Goal: Task Accomplishment & Management: Manage account settings

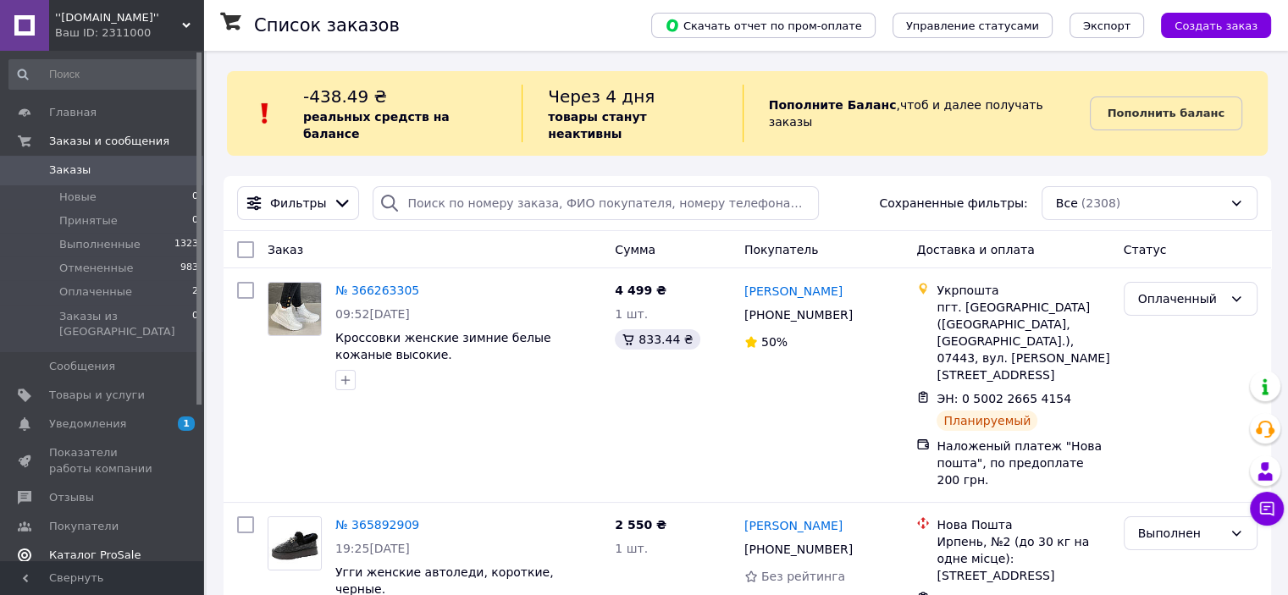
click at [88, 548] on span "Каталог ProSale" at bounding box center [94, 555] width 91 height 15
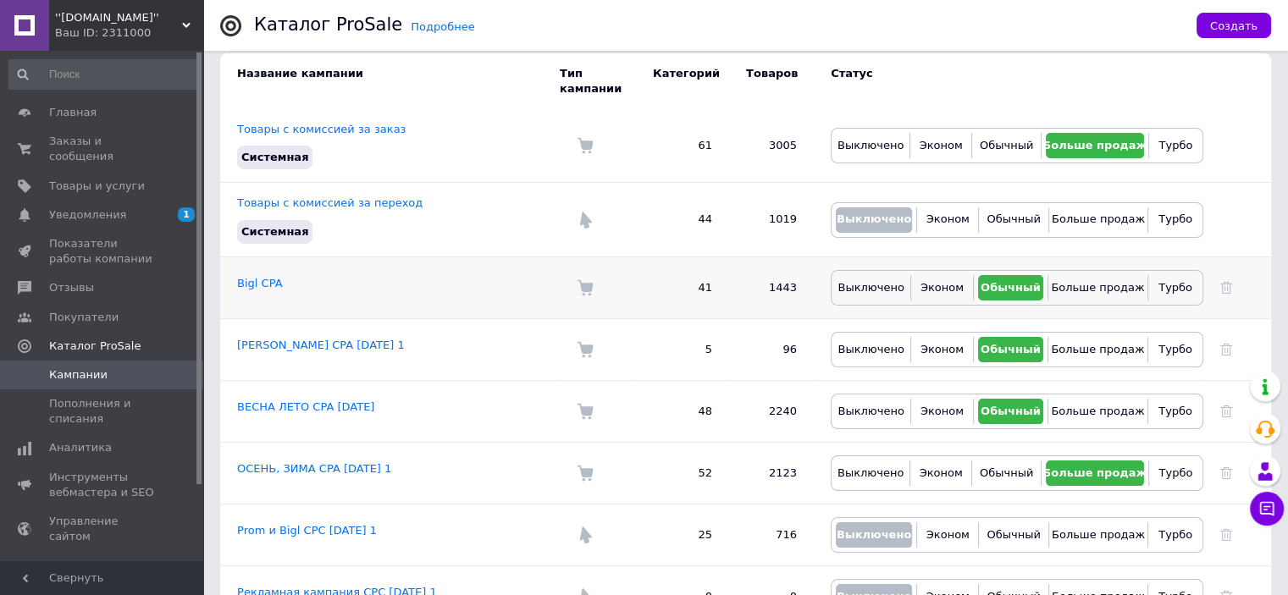
scroll to position [85, 0]
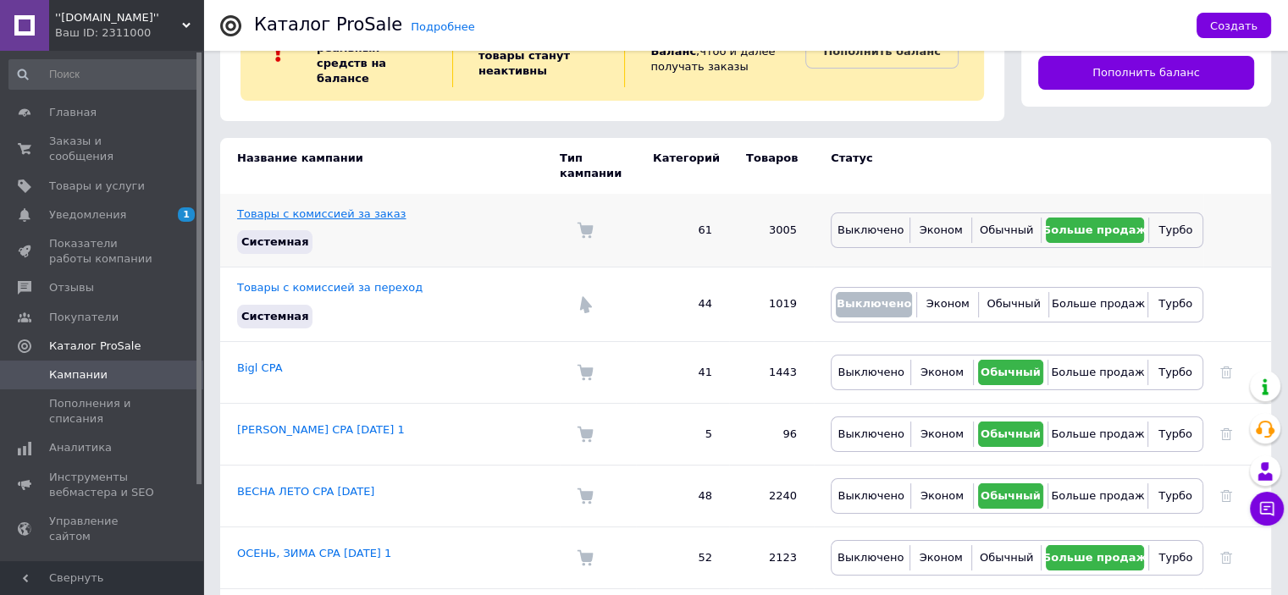
click at [365, 207] on link "Товары с комиссией за заказ" at bounding box center [321, 213] width 168 height 13
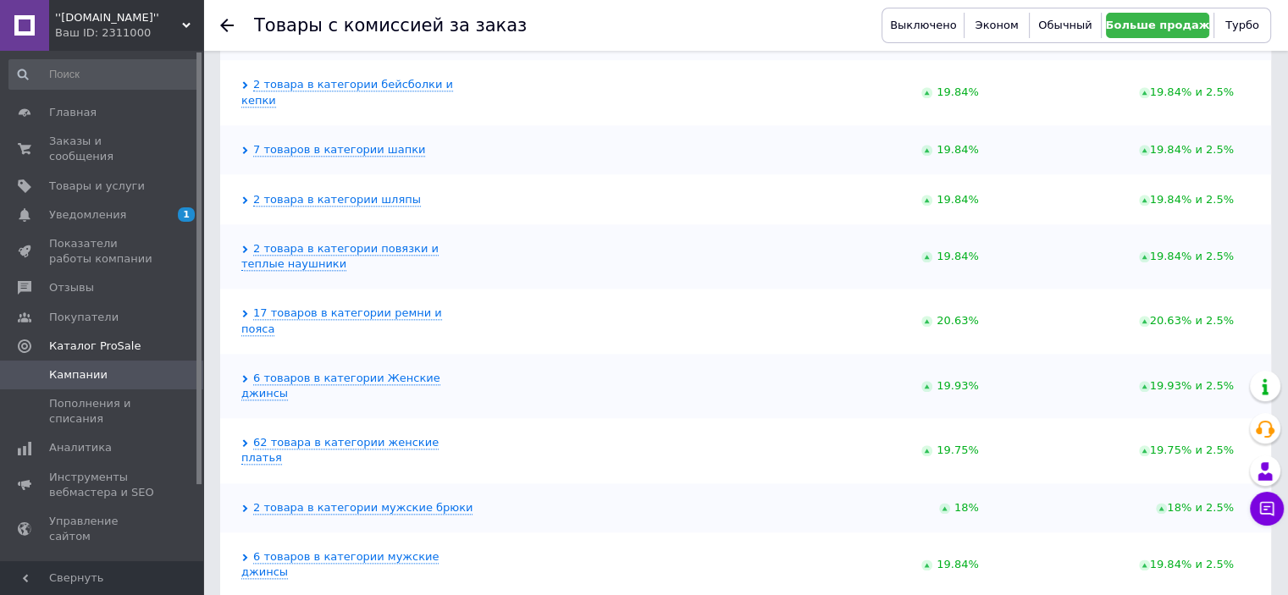
scroll to position [1947, 0]
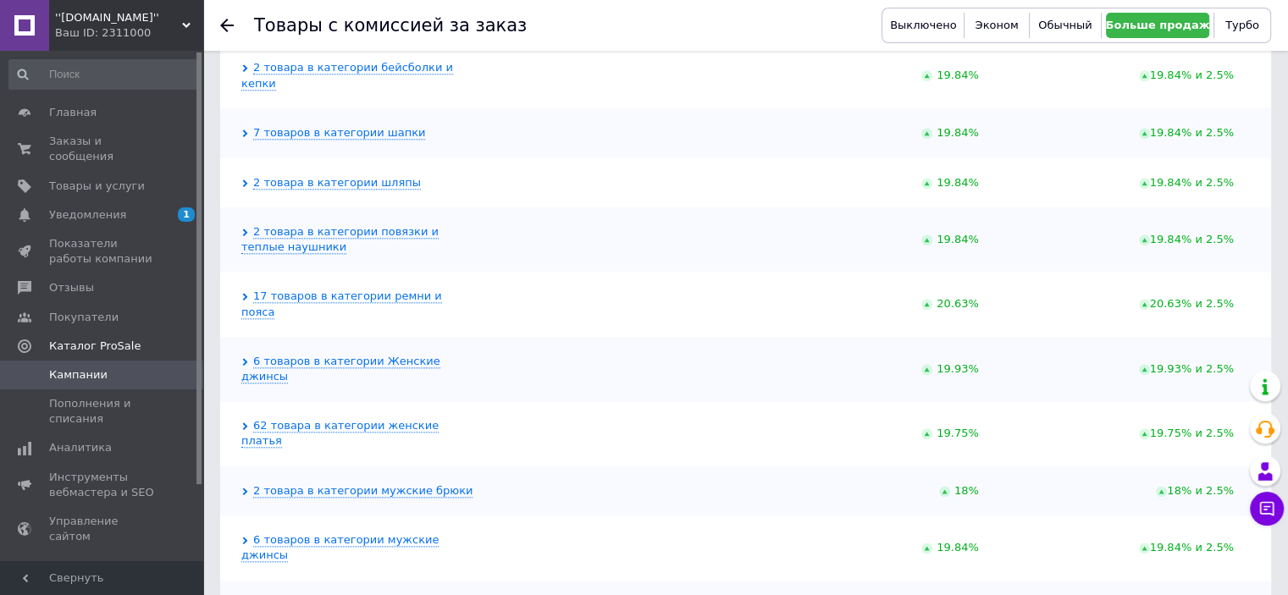
click at [229, 29] on icon at bounding box center [227, 26] width 14 height 14
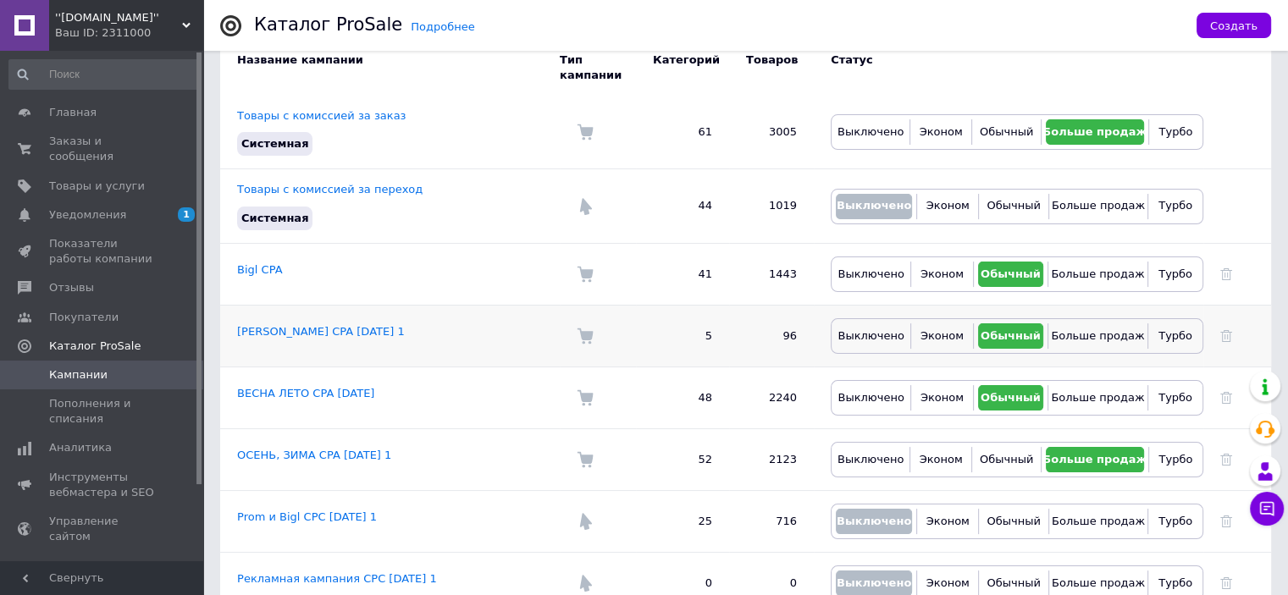
scroll to position [185, 0]
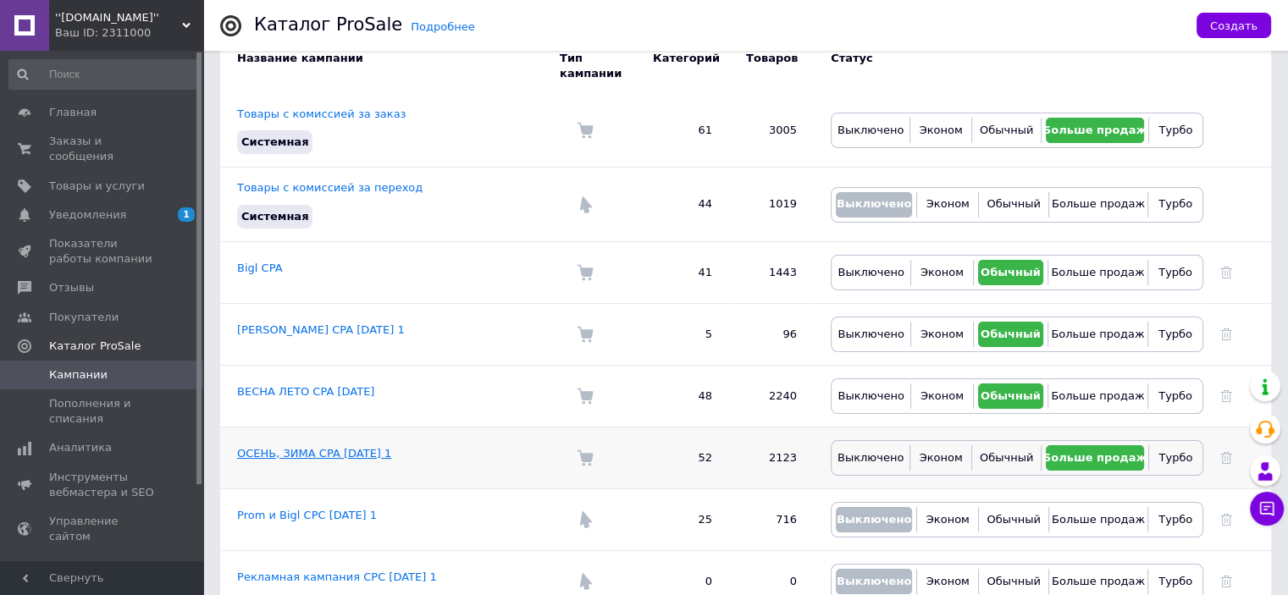
click at [298, 447] on link "ОСЕНЬ, ЗИМА CPA [DATE] 1" at bounding box center [314, 453] width 154 height 13
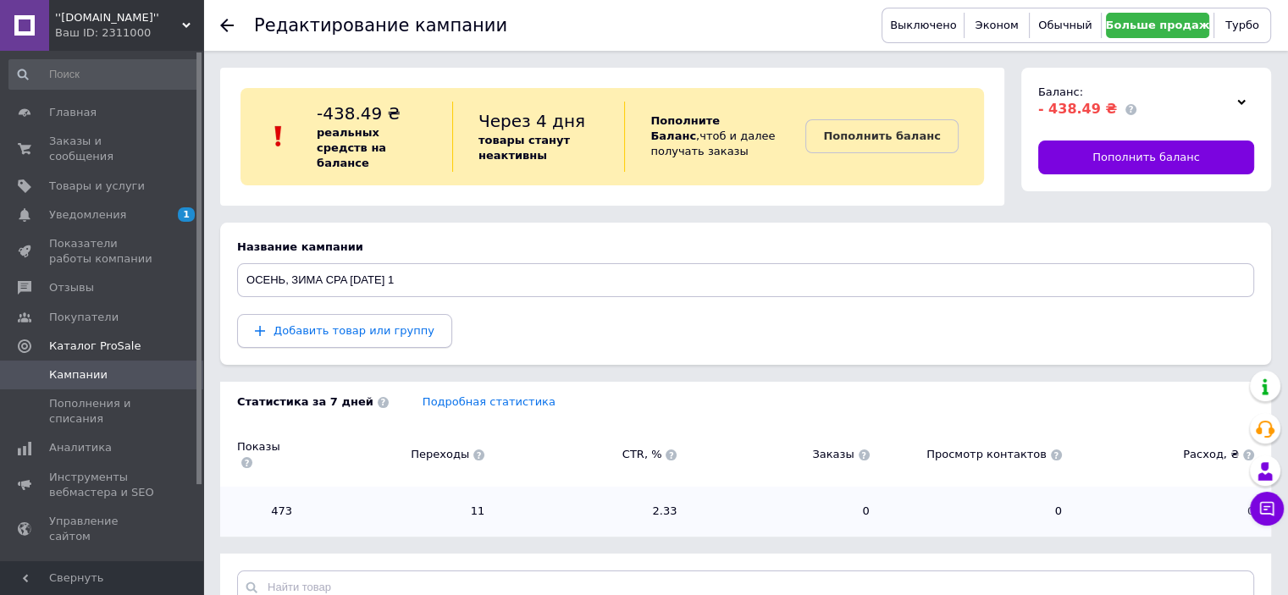
click at [387, 324] on span "Добавить товар или группу" at bounding box center [353, 330] width 161 height 13
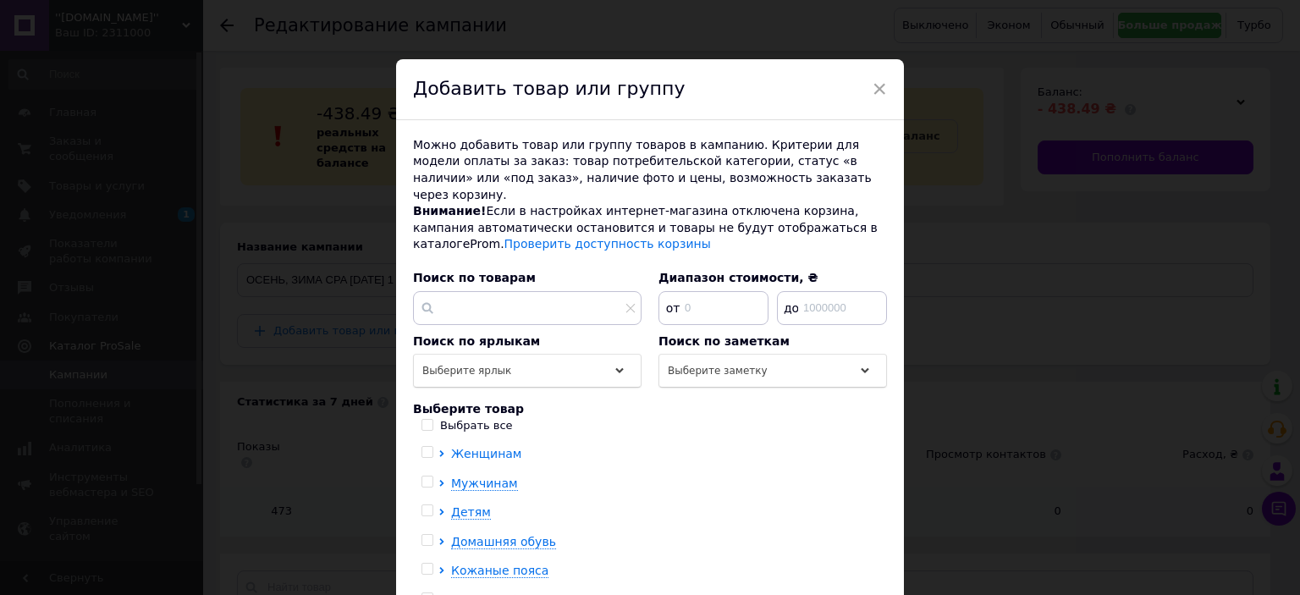
click at [441, 450] on icon at bounding box center [442, 453] width 7 height 7
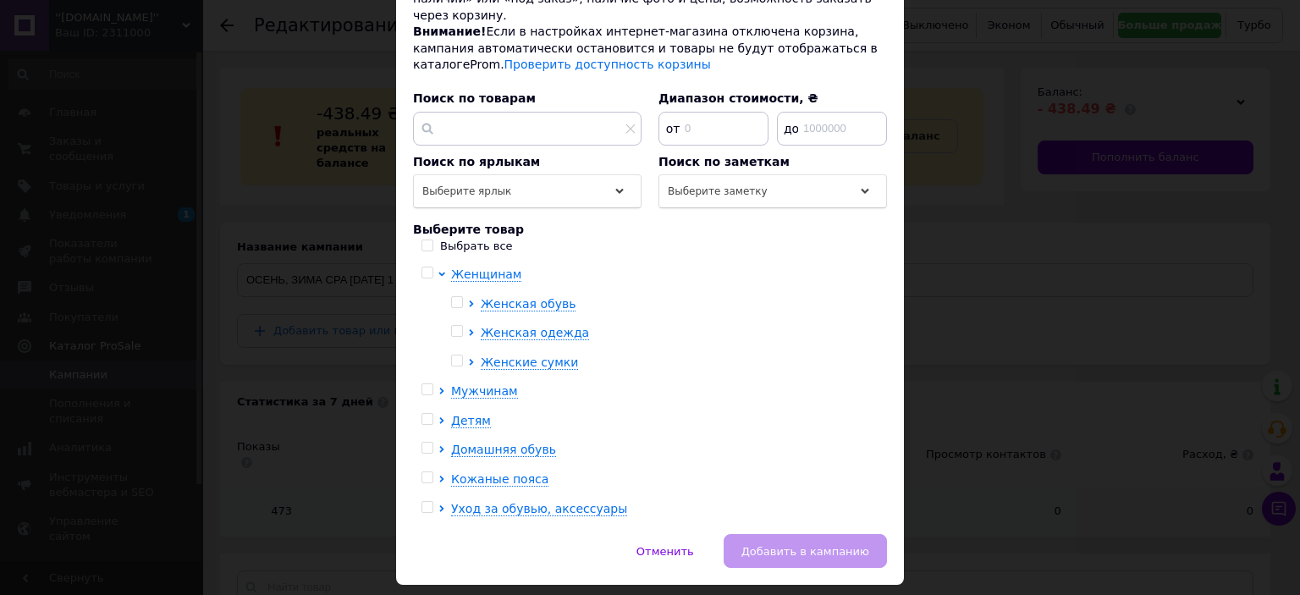
scroll to position [207, 0]
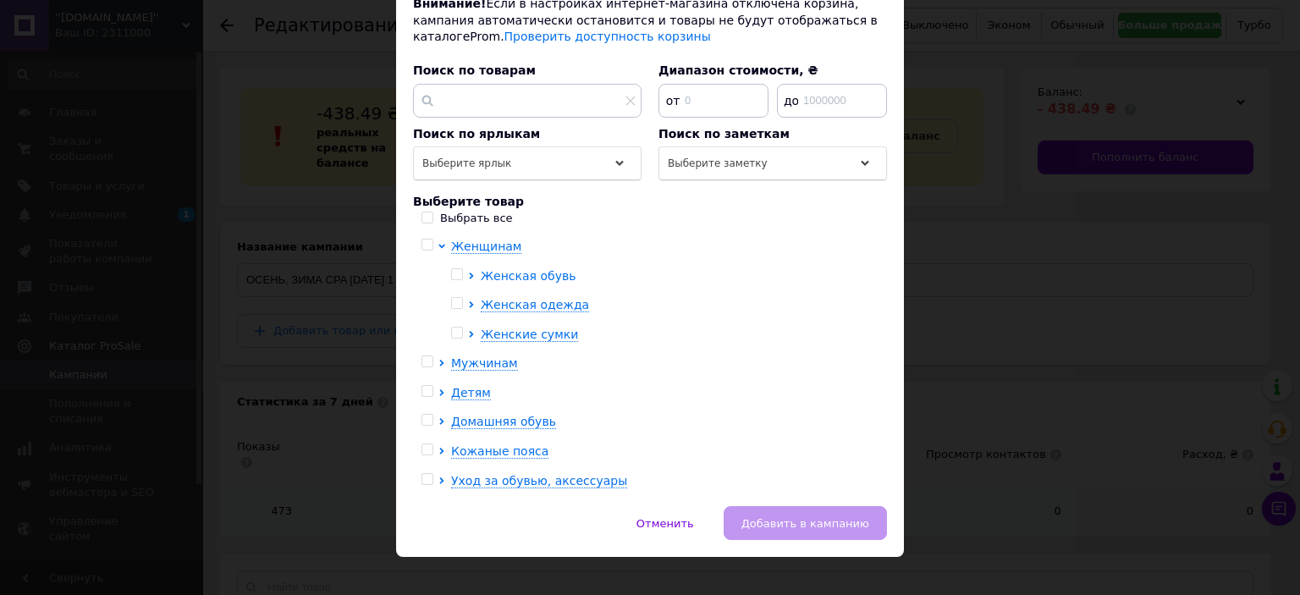
click at [469, 273] on icon at bounding box center [471, 276] width 7 height 7
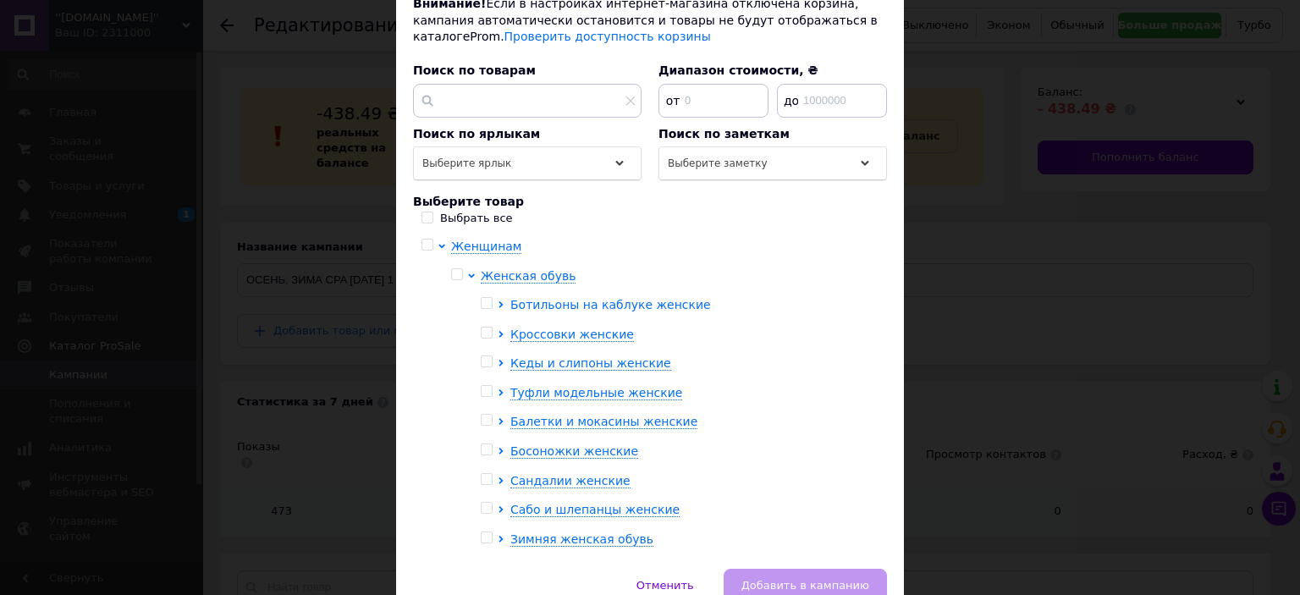
click at [500, 301] on icon at bounding box center [501, 304] width 4 height 7
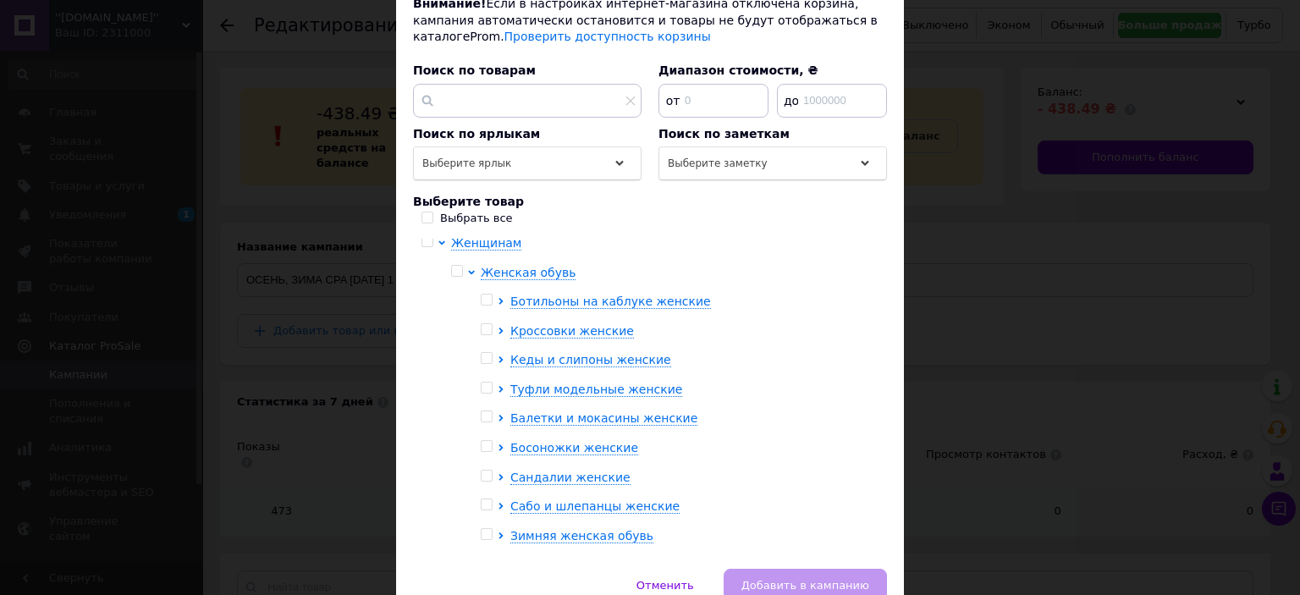
scroll to position [0, 0]
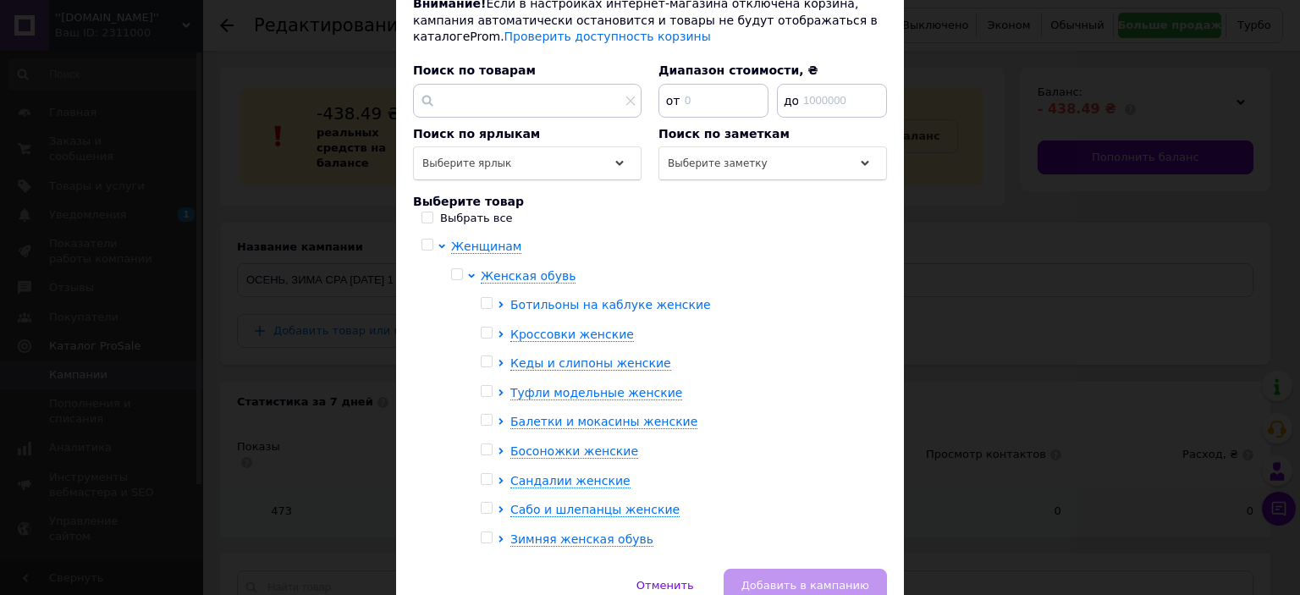
click at [498, 301] on icon at bounding box center [501, 304] width 7 height 7
click at [484, 298] on input "checkbox" at bounding box center [486, 303] width 11 height 11
checkbox input "true"
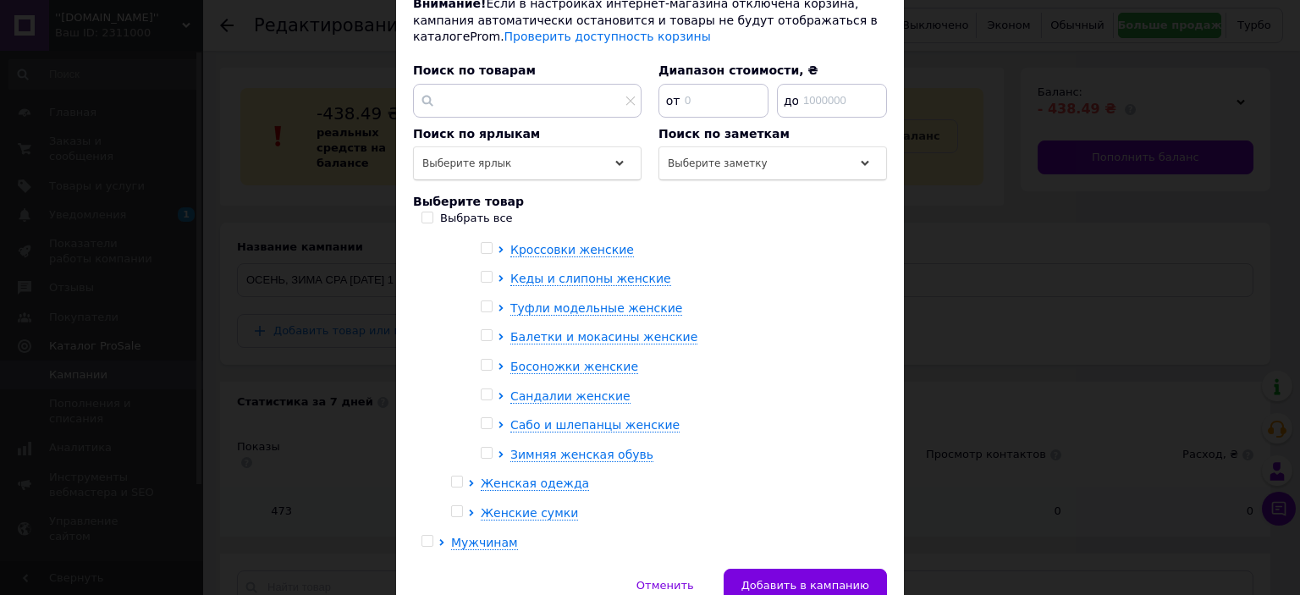
drag, startPoint x: 483, startPoint y: 229, endPoint x: 484, endPoint y: 240, distance: 11.0
click at [484, 243] on input "checkbox" at bounding box center [486, 248] width 11 height 11
checkbox input "true"
click at [488, 272] on input "checkbox" at bounding box center [486, 277] width 11 height 11
checkbox input "true"
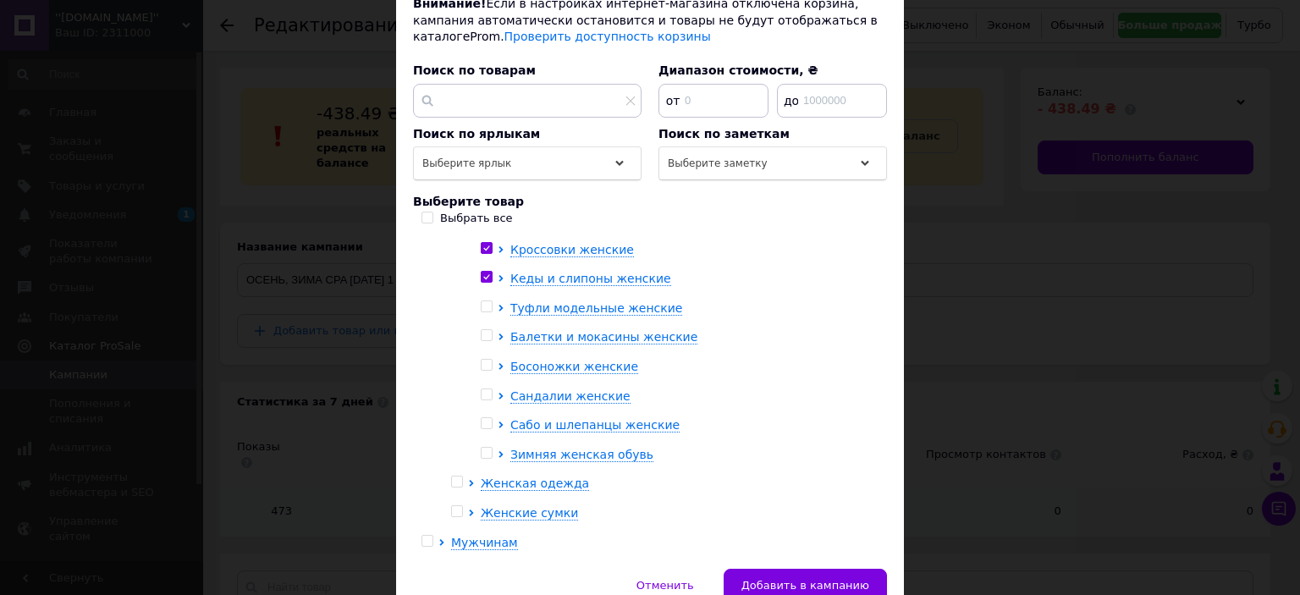
click at [481, 448] on input "checkbox" at bounding box center [486, 453] width 11 height 11
checkbox input "true"
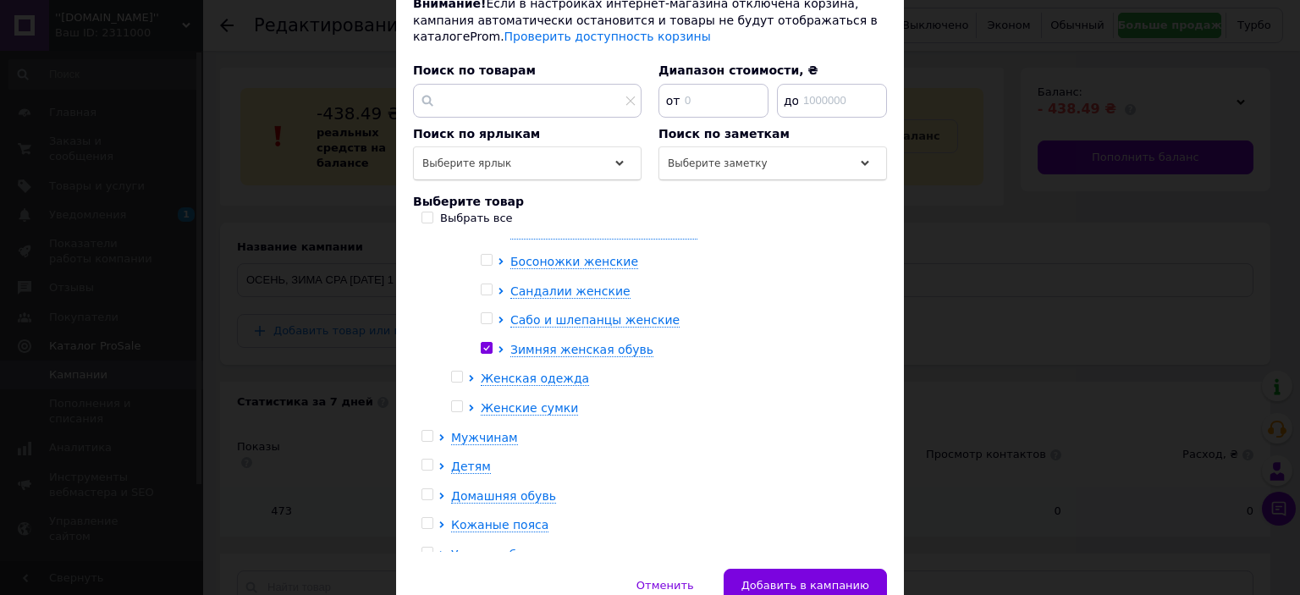
scroll to position [201, 0]
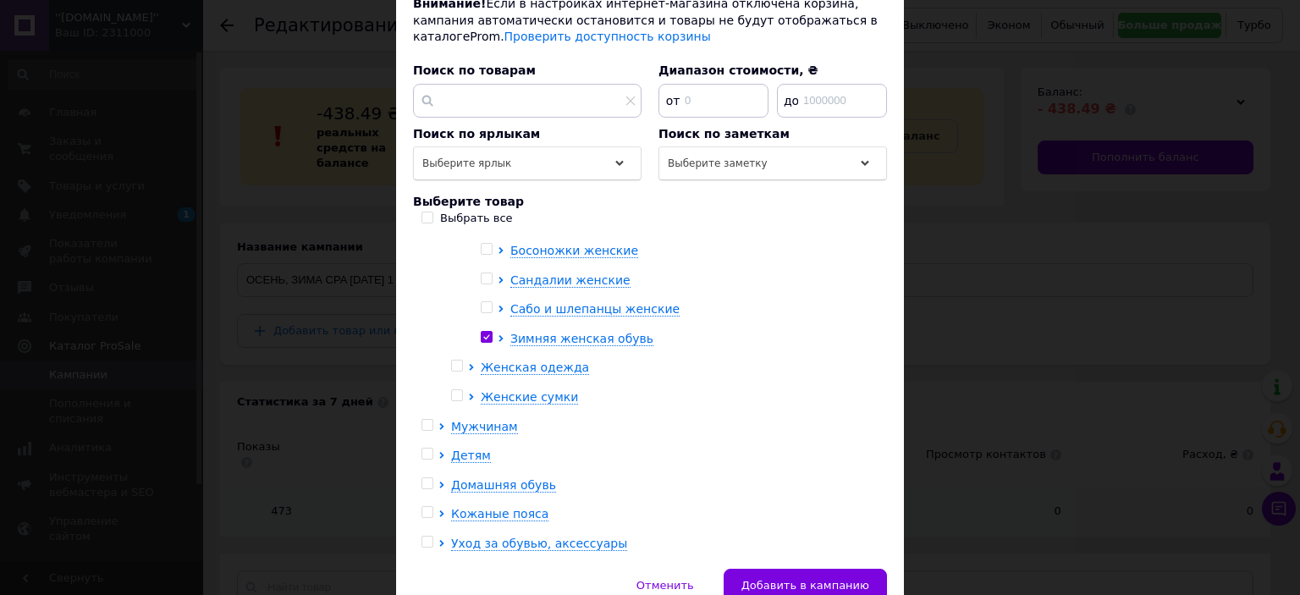
click at [471, 360] on li "Женская одежда" at bounding box center [664, 368] width 427 height 17
click at [469, 364] on icon at bounding box center [471, 367] width 4 height 7
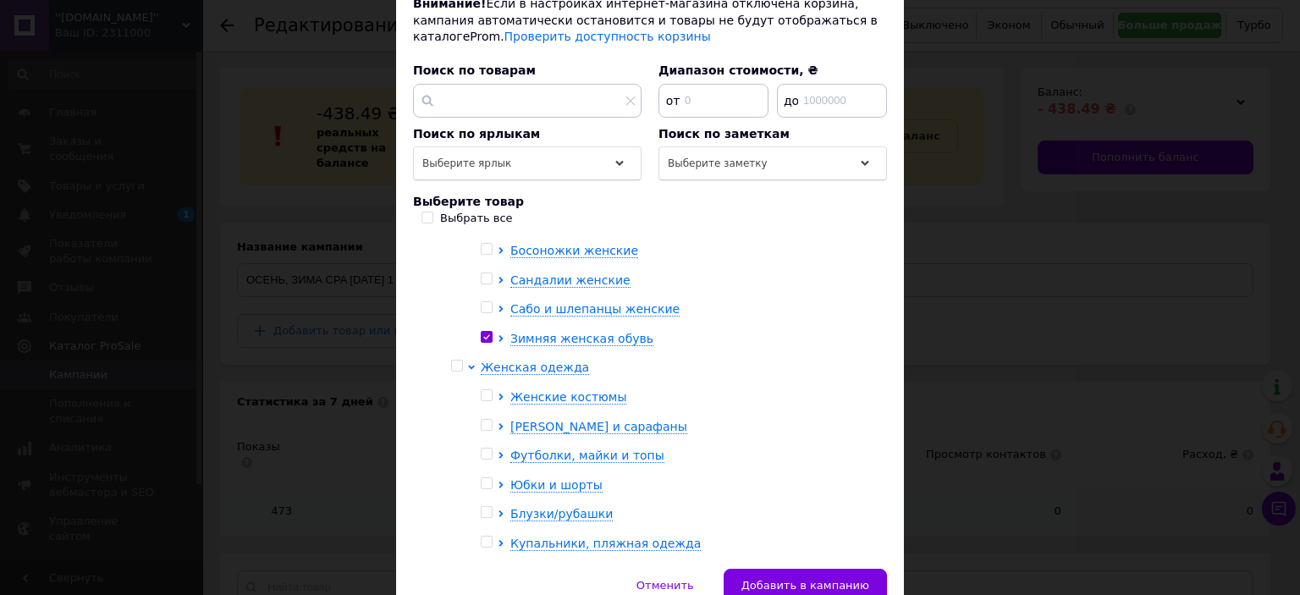
click at [494, 389] on div at bounding box center [489, 397] width 17 height 17
click at [498, 394] on icon at bounding box center [501, 397] width 7 height 7
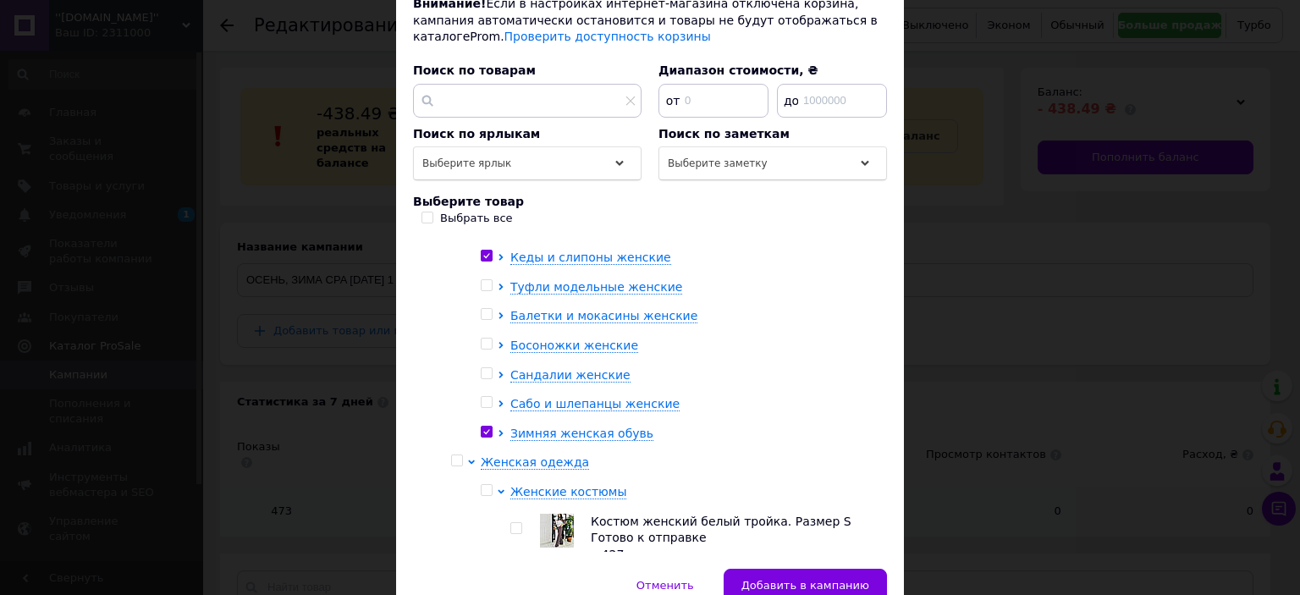
scroll to position [254, 0]
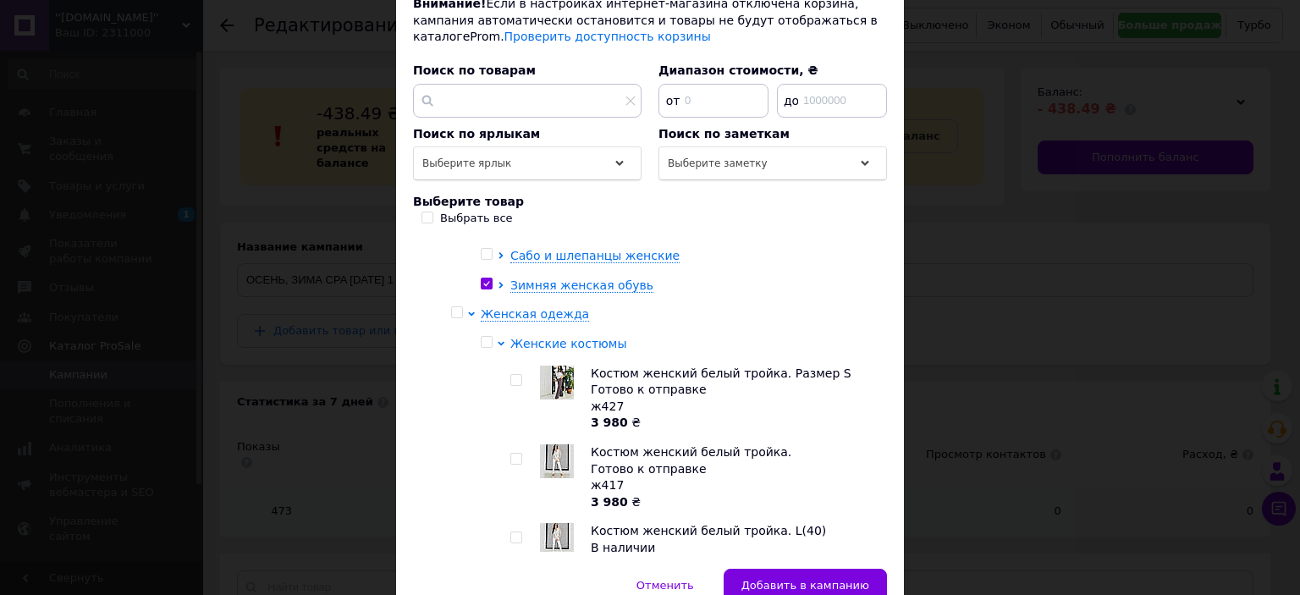
click at [500, 340] on icon at bounding box center [501, 343] width 7 height 7
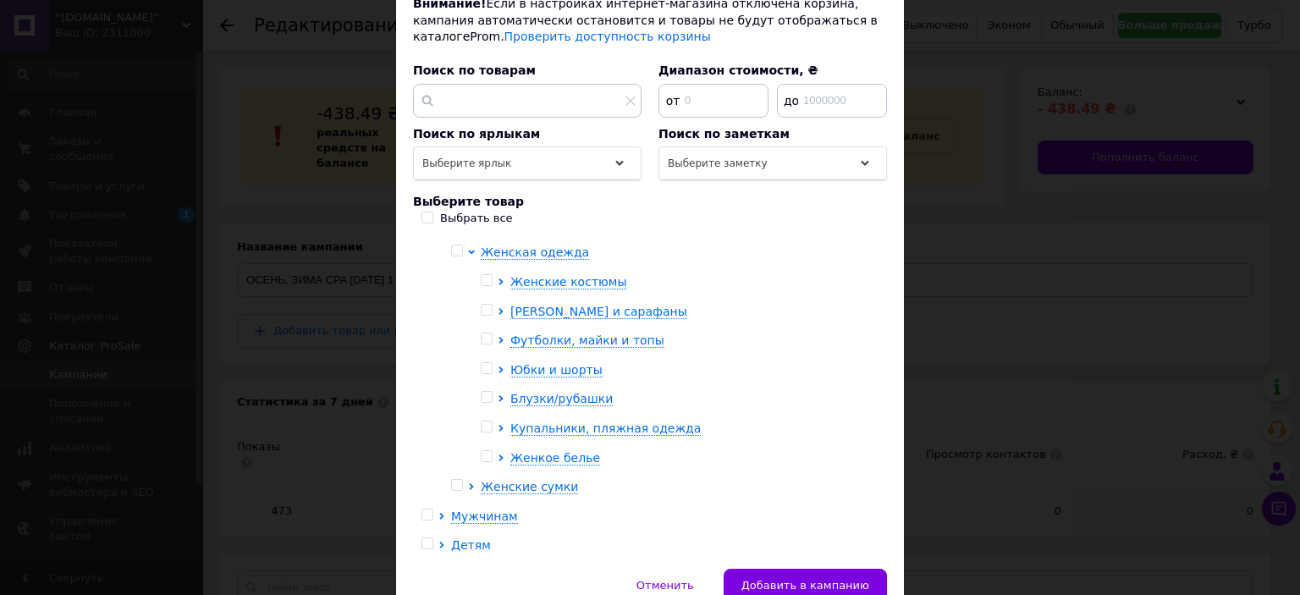
scroll to position [406, 0]
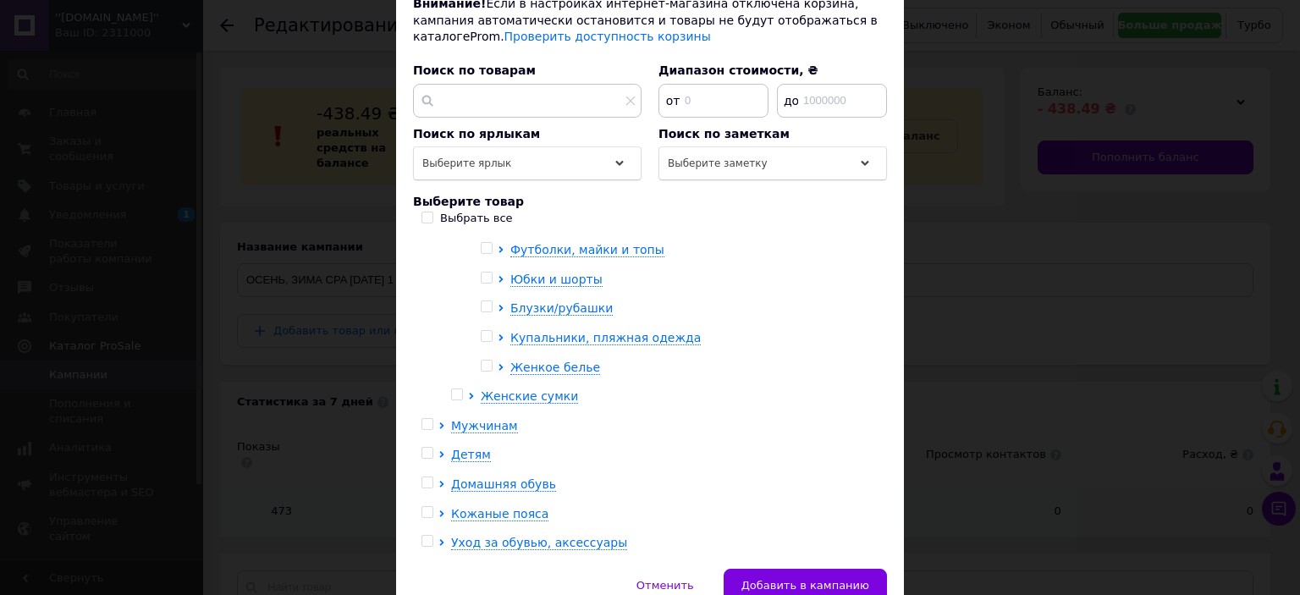
click at [786, 569] on button "Добавить в кампанию" at bounding box center [805, 586] width 163 height 34
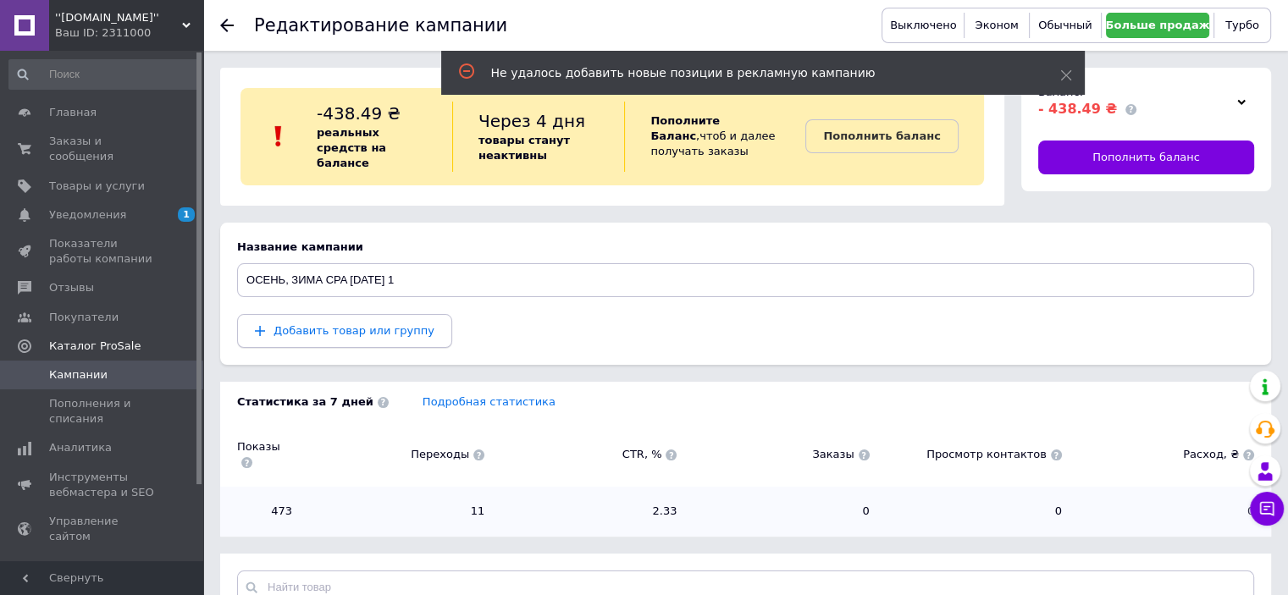
click at [323, 324] on span "Добавить товар или группу" at bounding box center [353, 330] width 161 height 13
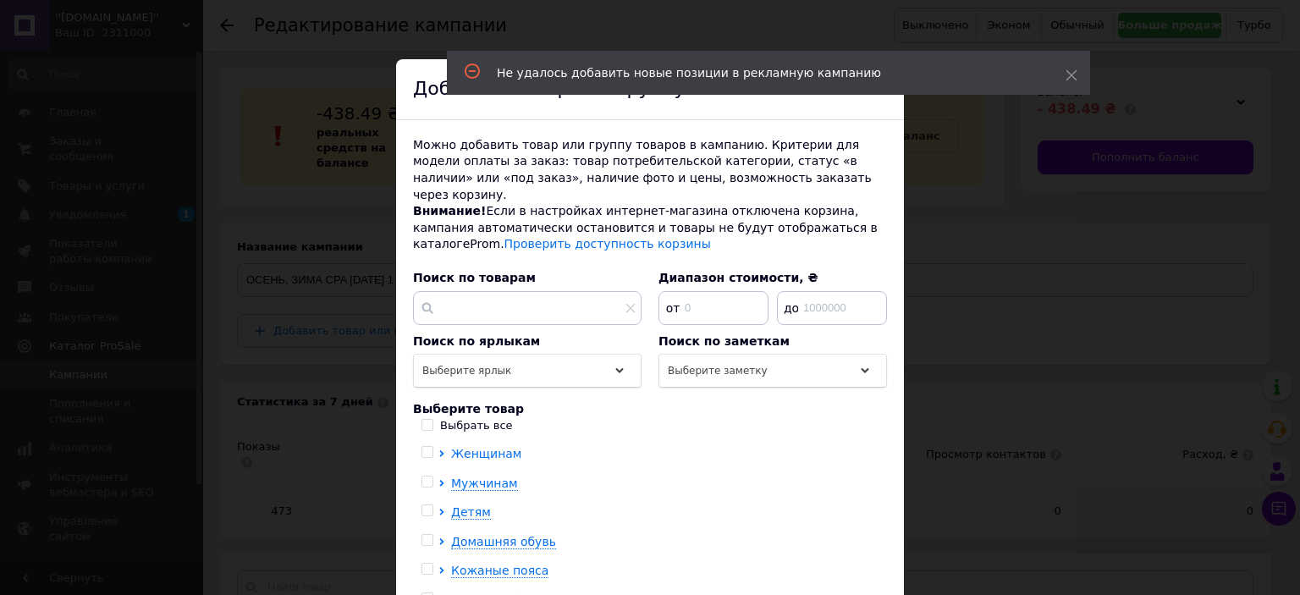
click at [439, 450] on icon at bounding box center [441, 453] width 4 height 7
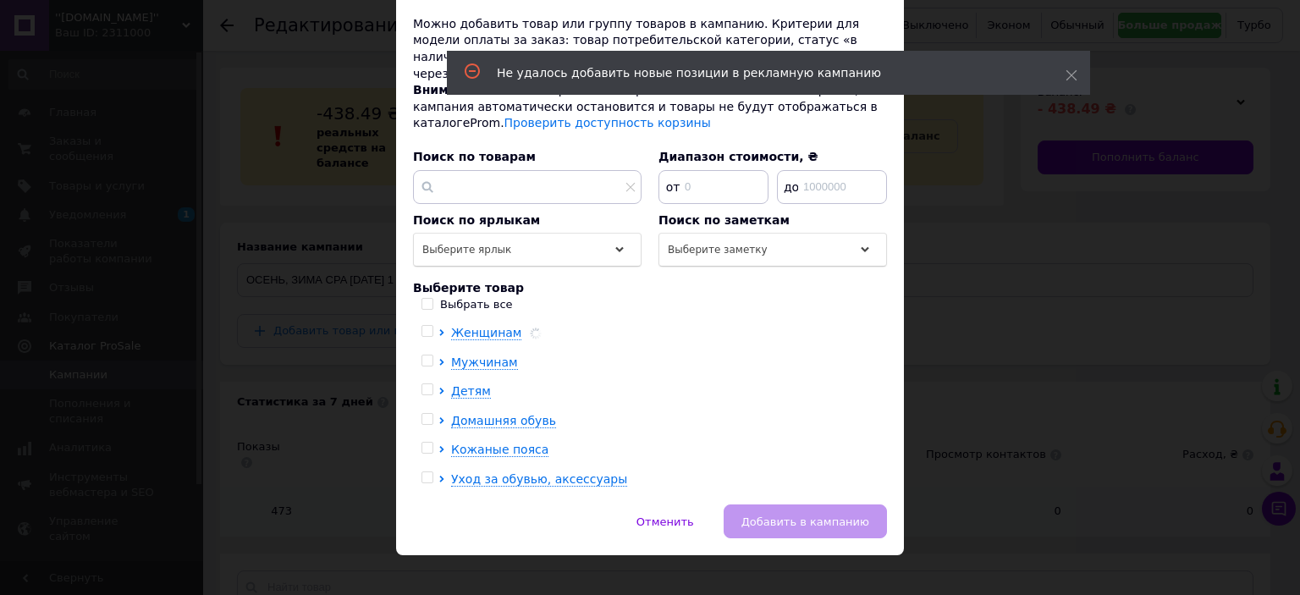
scroll to position [123, 0]
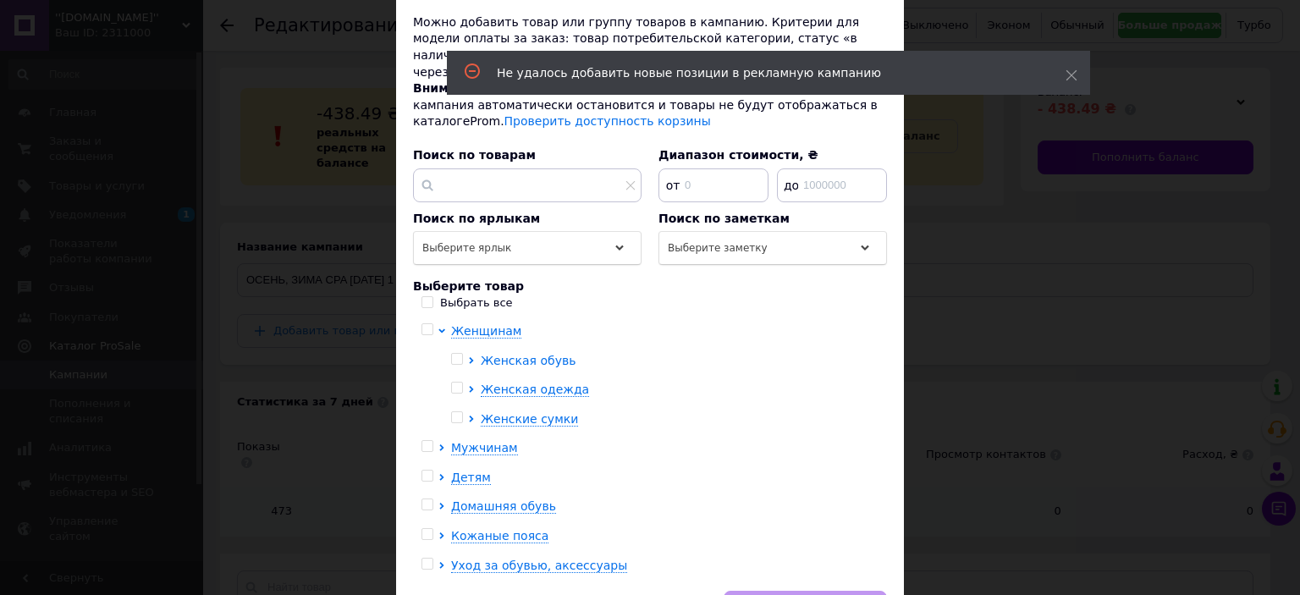
click at [469, 357] on icon at bounding box center [471, 360] width 4 height 7
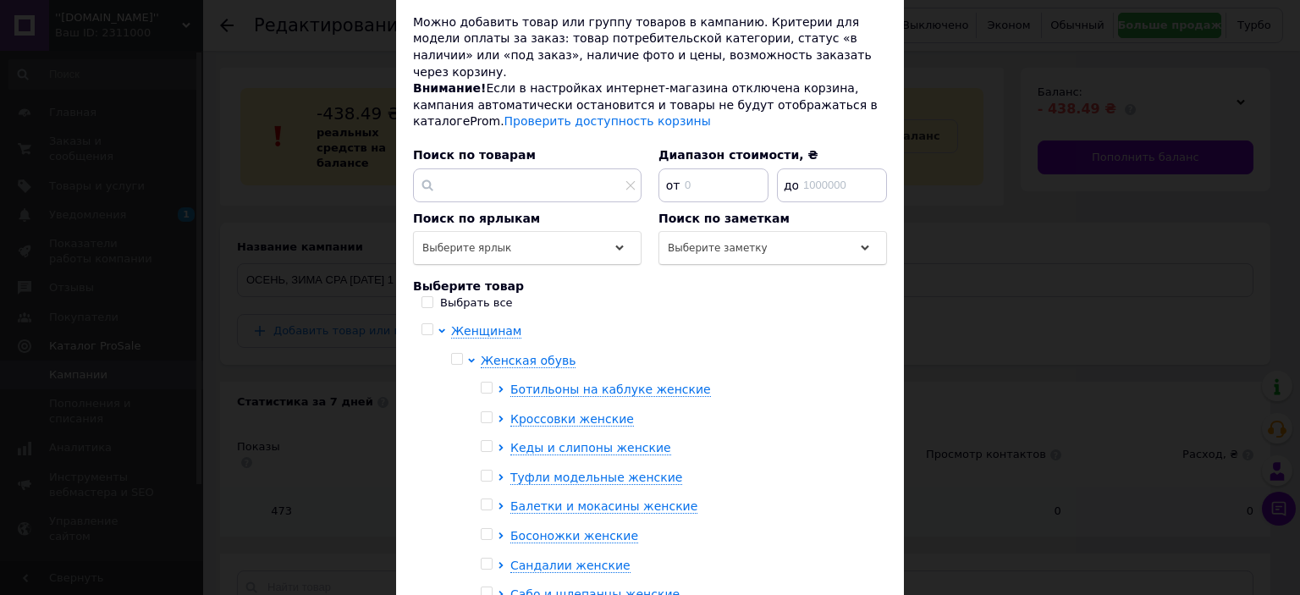
click at [485, 383] on input "checkbox" at bounding box center [486, 388] width 11 height 11
checkbox input "true"
click at [488, 412] on input "checkbox" at bounding box center [486, 417] width 11 height 11
checkbox input "true"
click at [486, 441] on input "checkbox" at bounding box center [486, 446] width 11 height 11
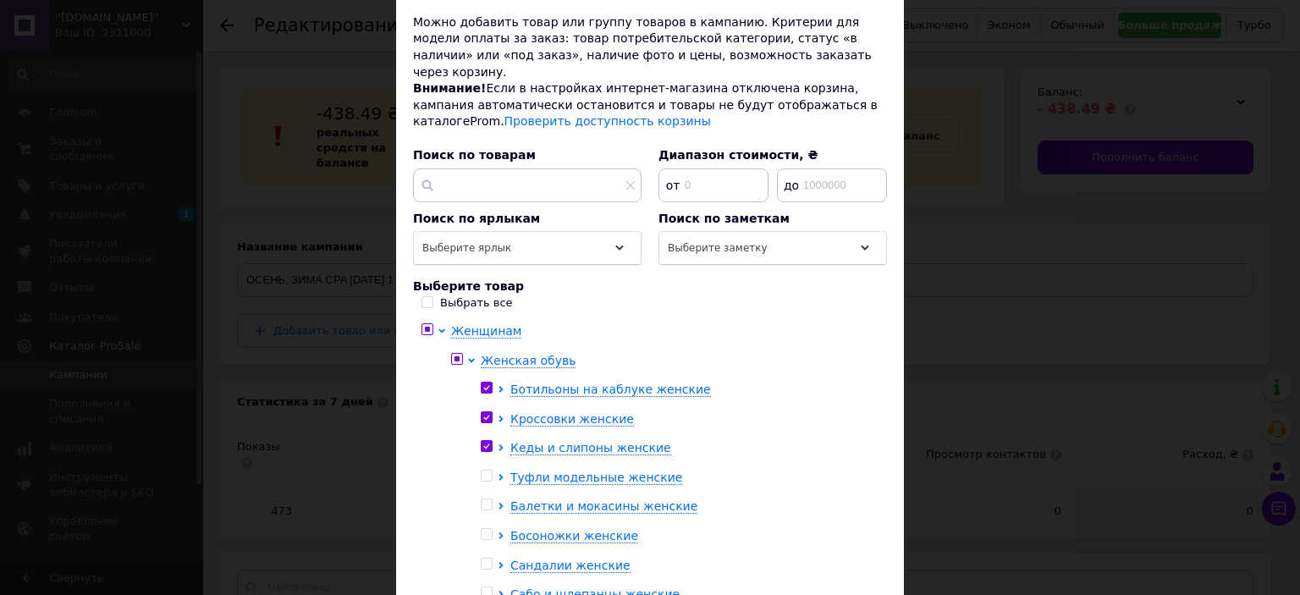
checkbox input "true"
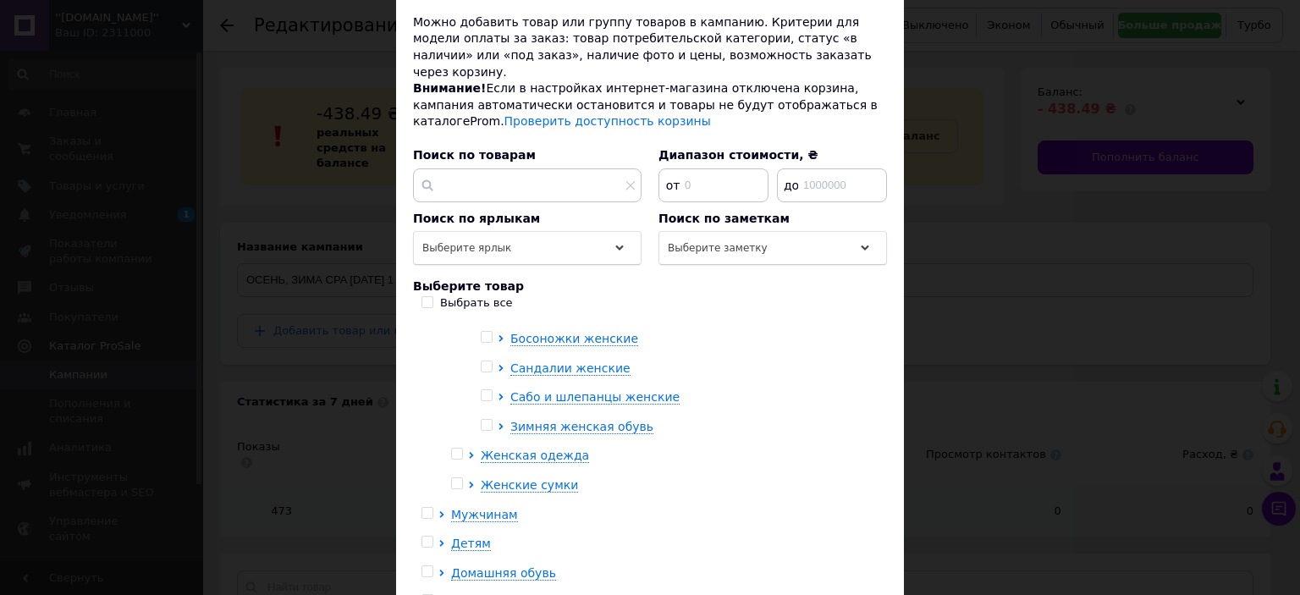
scroll to position [201, 0]
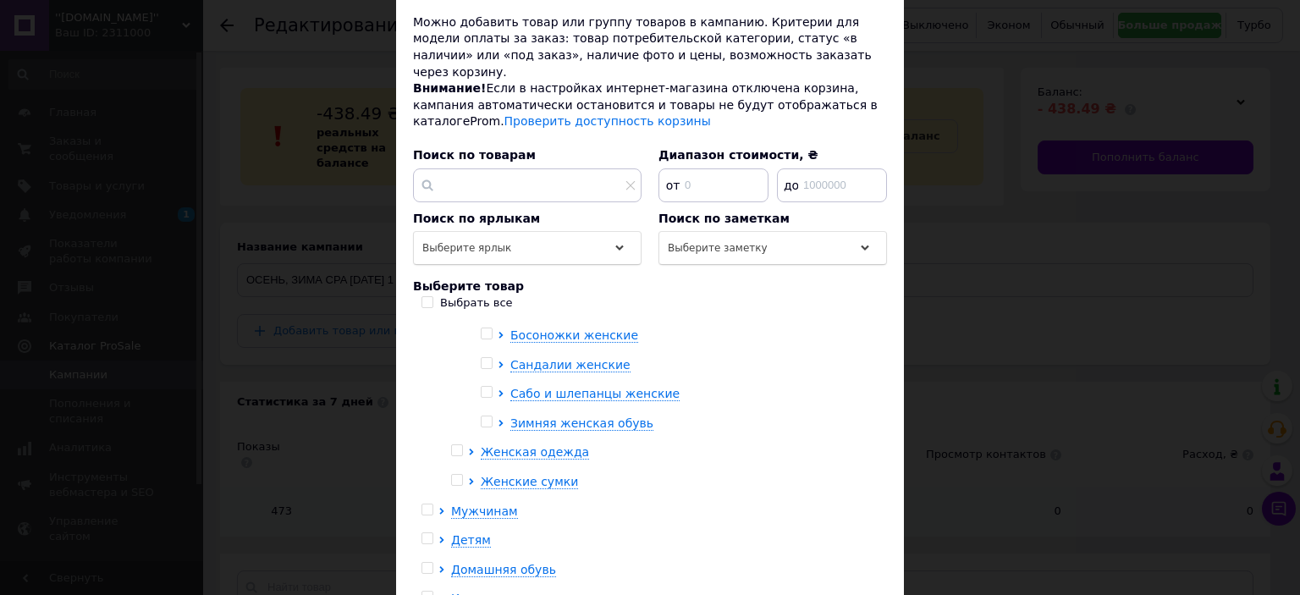
click at [489, 416] on span at bounding box center [487, 422] width 12 height 12
click at [489, 417] on input "checkbox" at bounding box center [486, 422] width 11 height 11
checkbox input "true"
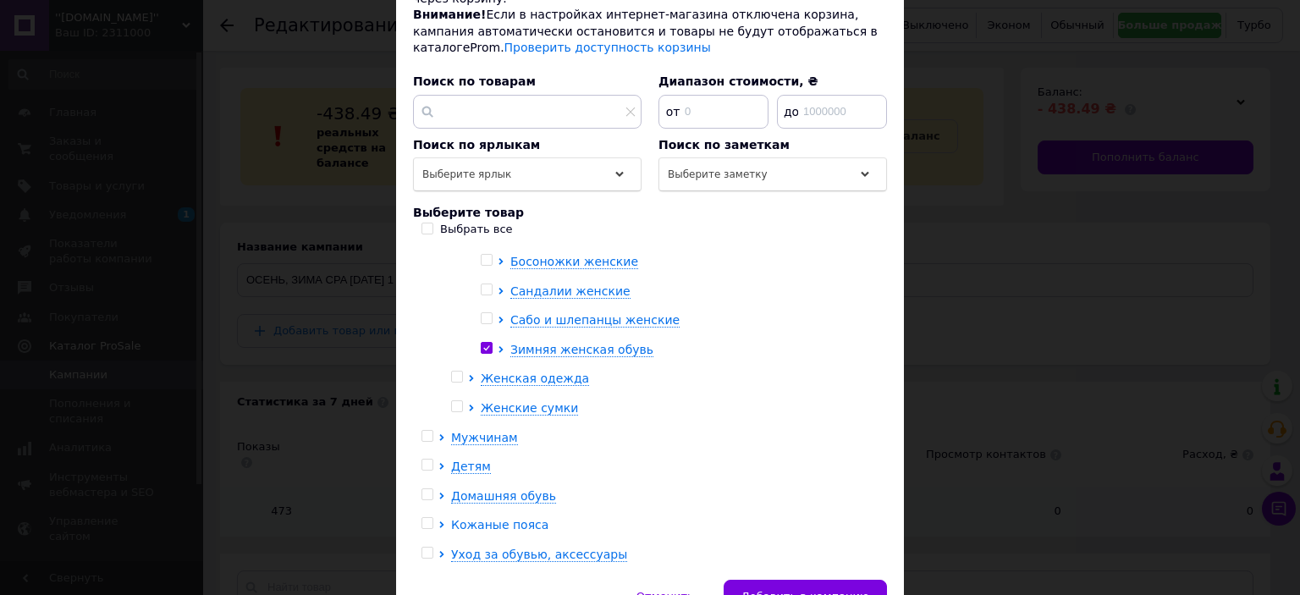
scroll to position [273, 0]
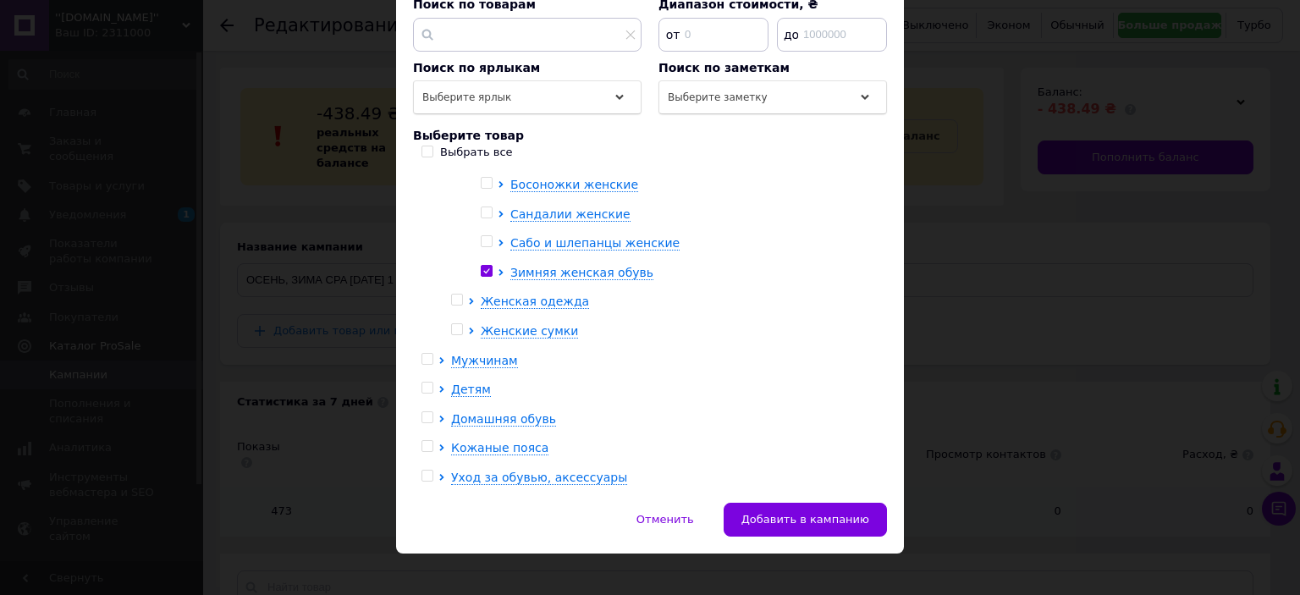
click at [786, 513] on span "Добавить в кампанию" at bounding box center [806, 519] width 128 height 13
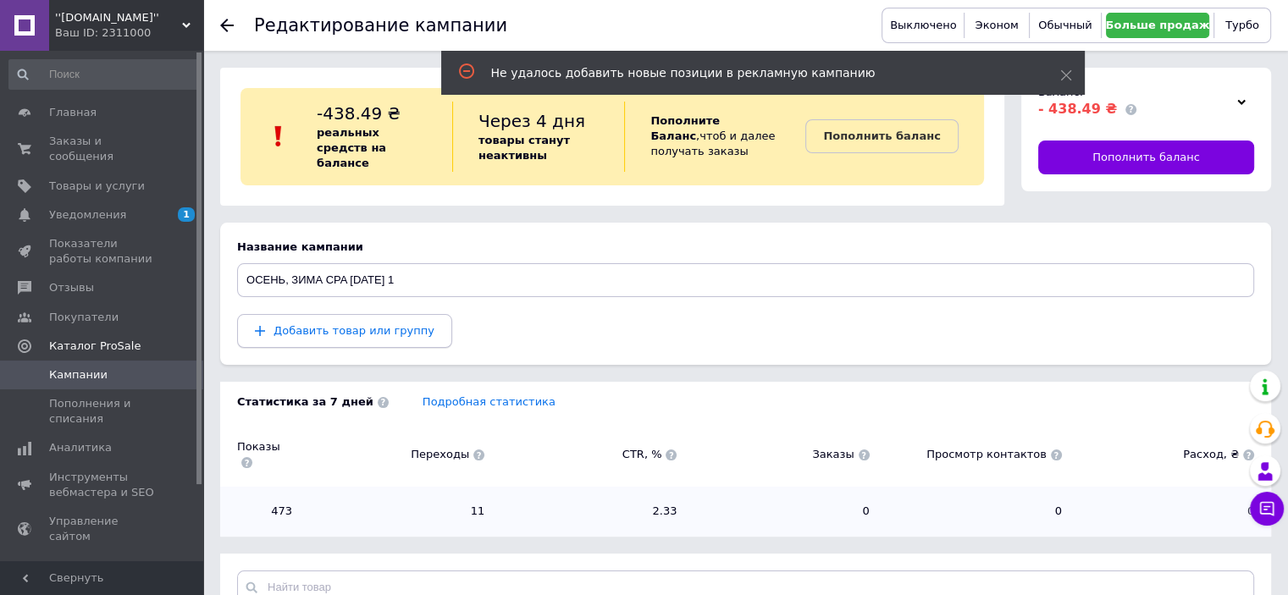
click at [378, 324] on span "Добавить товар или группу" at bounding box center [353, 330] width 161 height 13
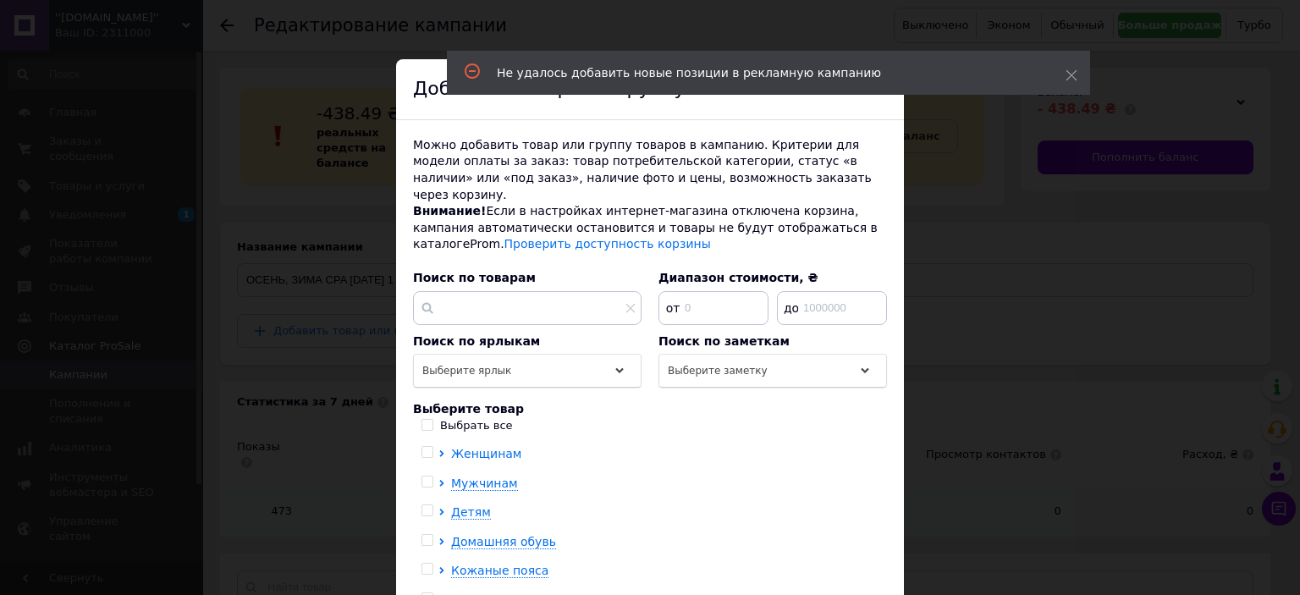
click at [439, 450] on icon at bounding box center [442, 453] width 7 height 7
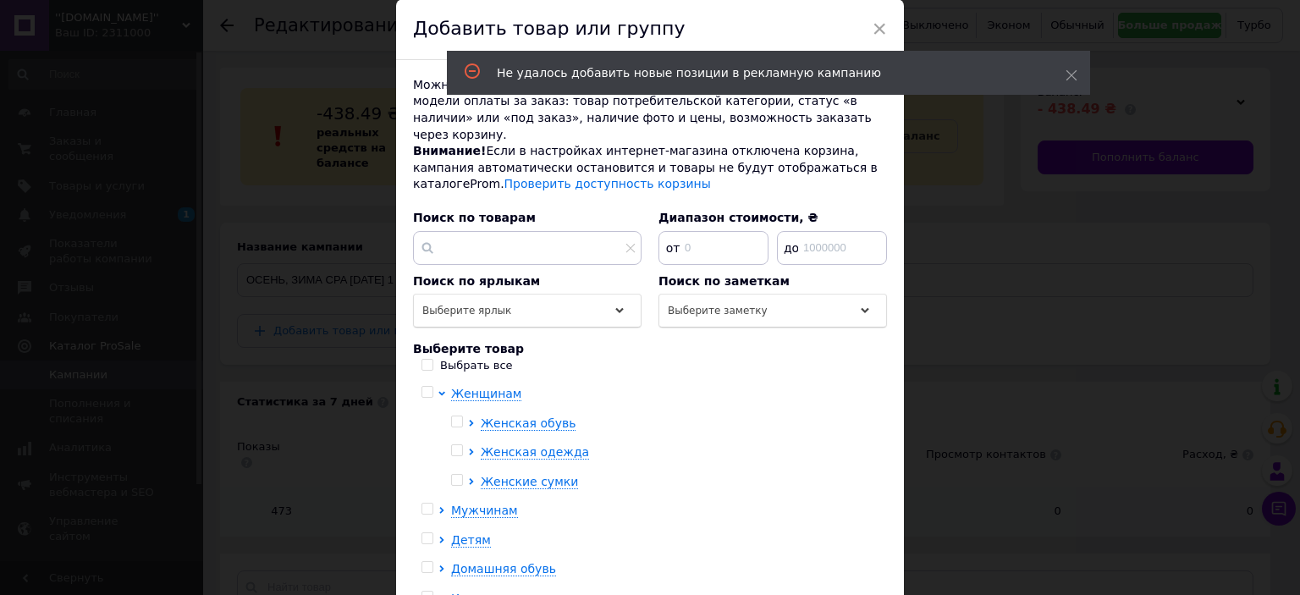
scroll to position [123, 0]
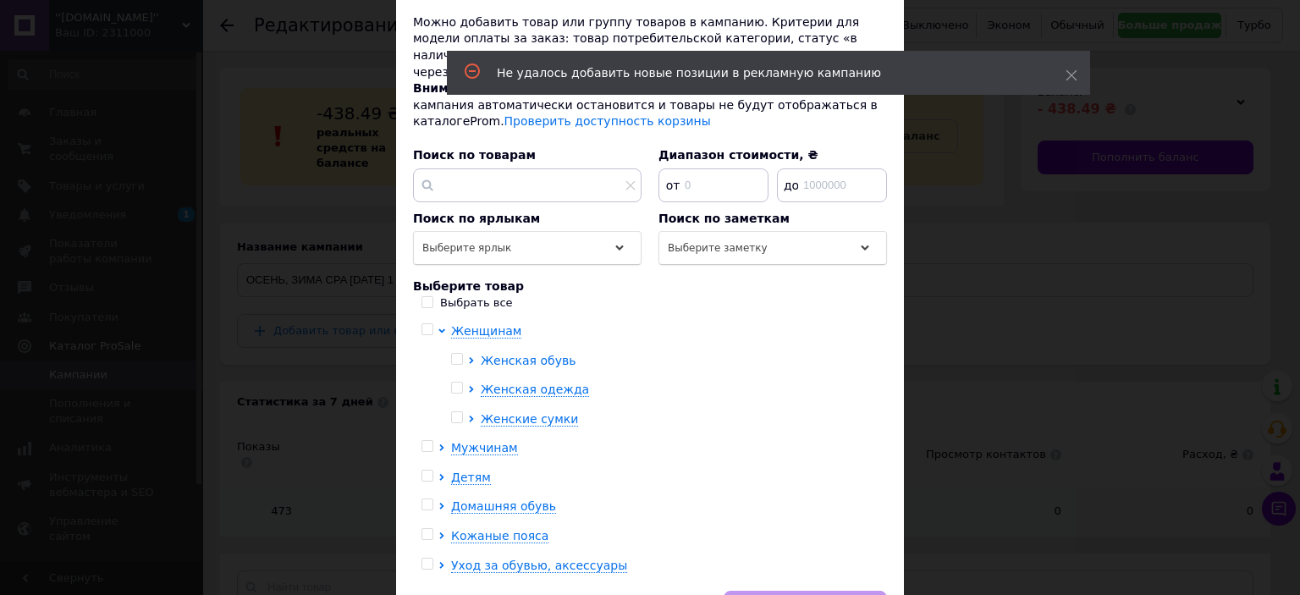
click at [468, 357] on icon at bounding box center [471, 360] width 7 height 7
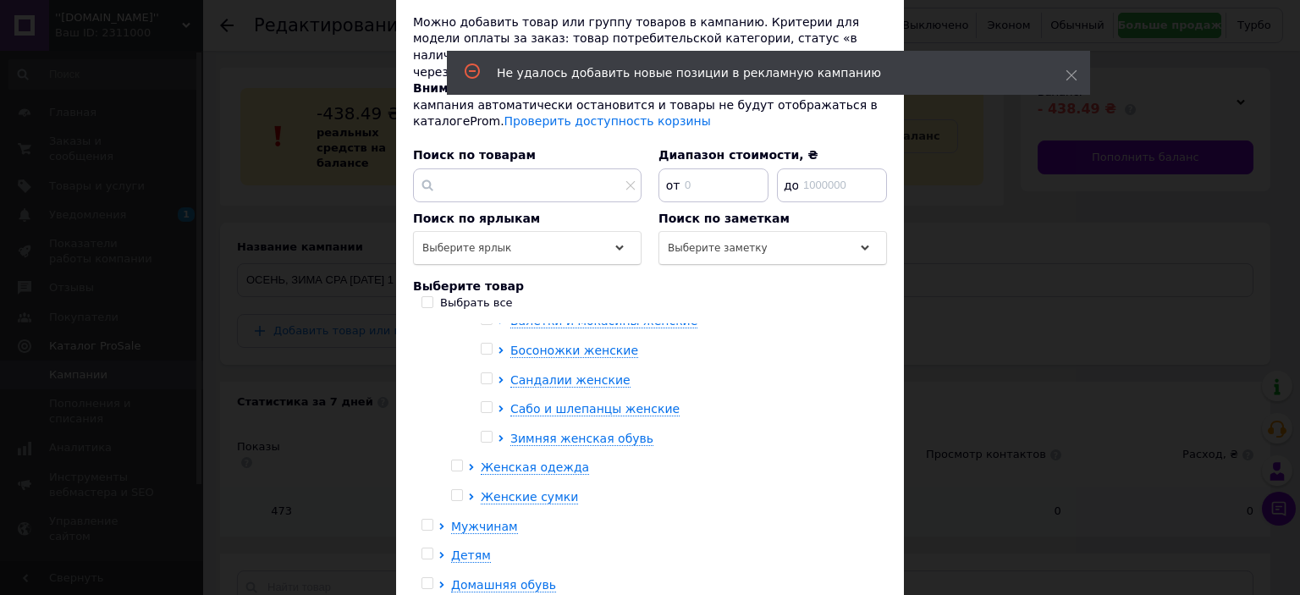
scroll to position [201, 0]
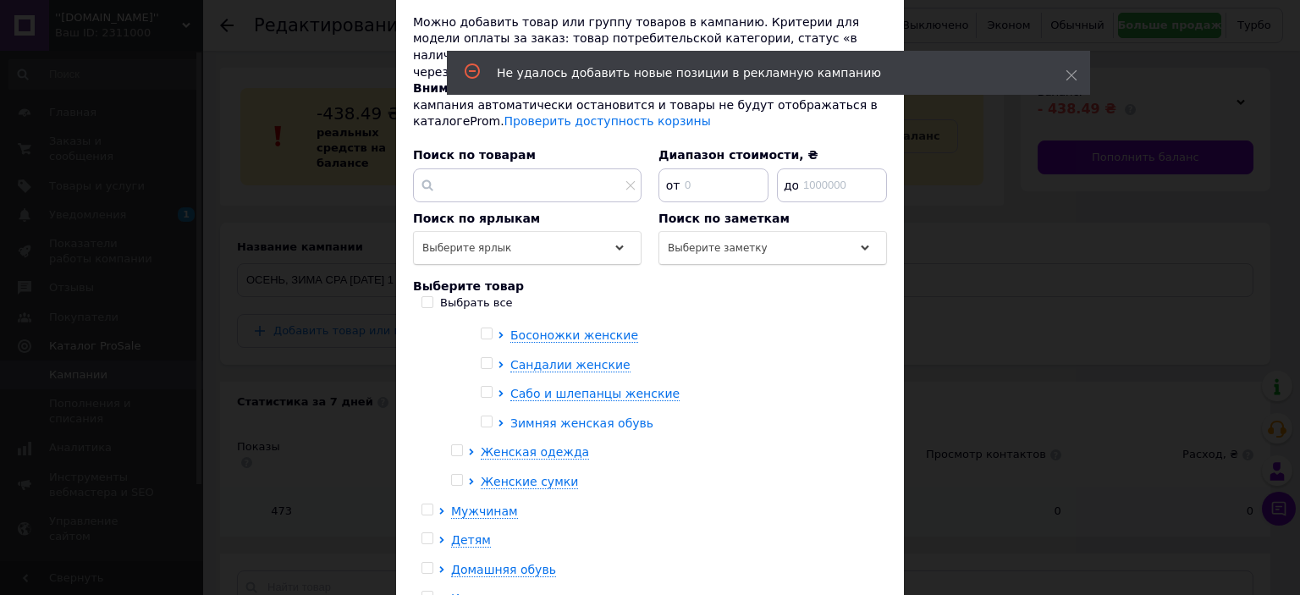
click at [499, 420] on icon at bounding box center [501, 423] width 4 height 7
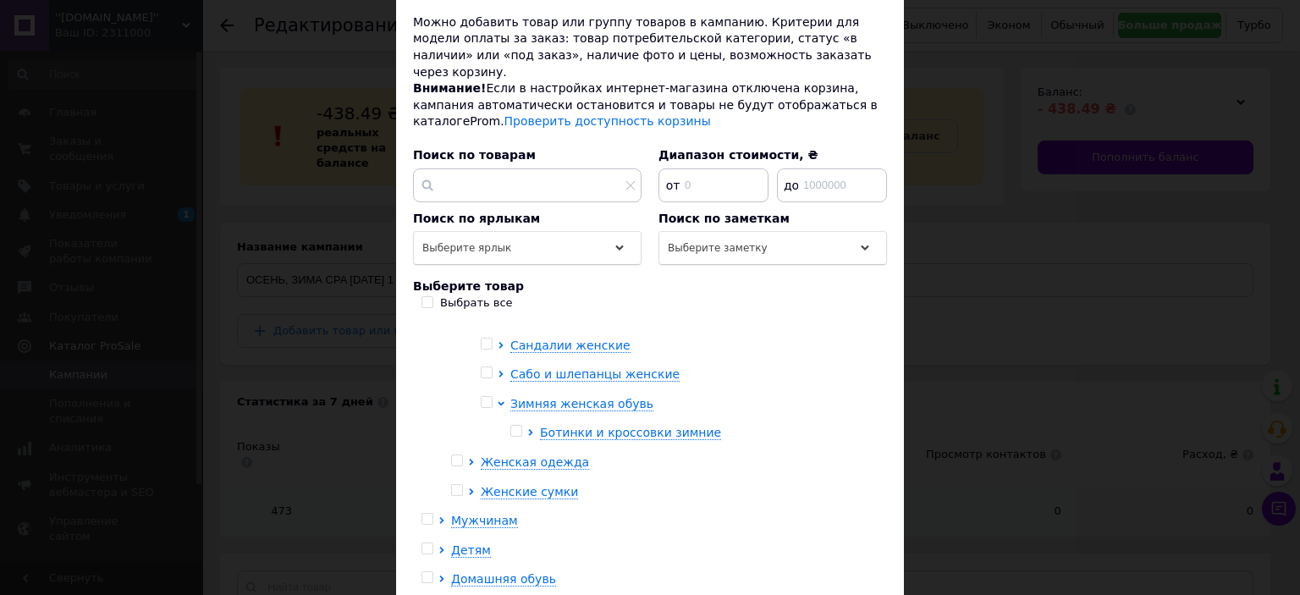
scroll to position [230, 0]
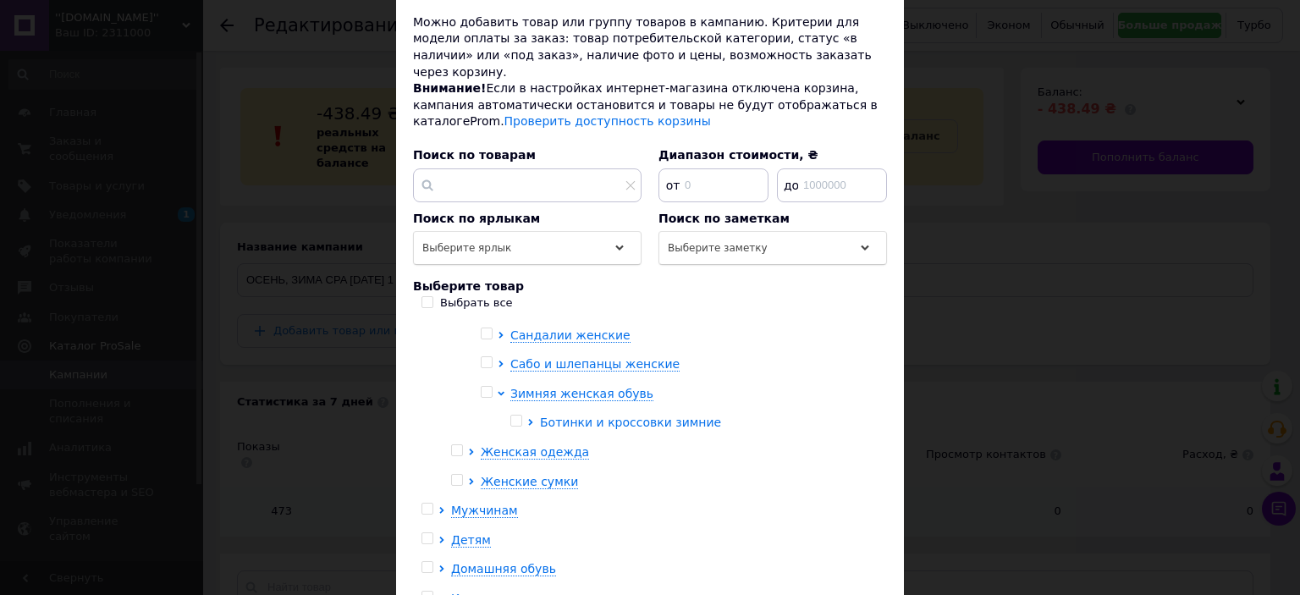
click at [527, 419] on icon at bounding box center [530, 422] width 7 height 7
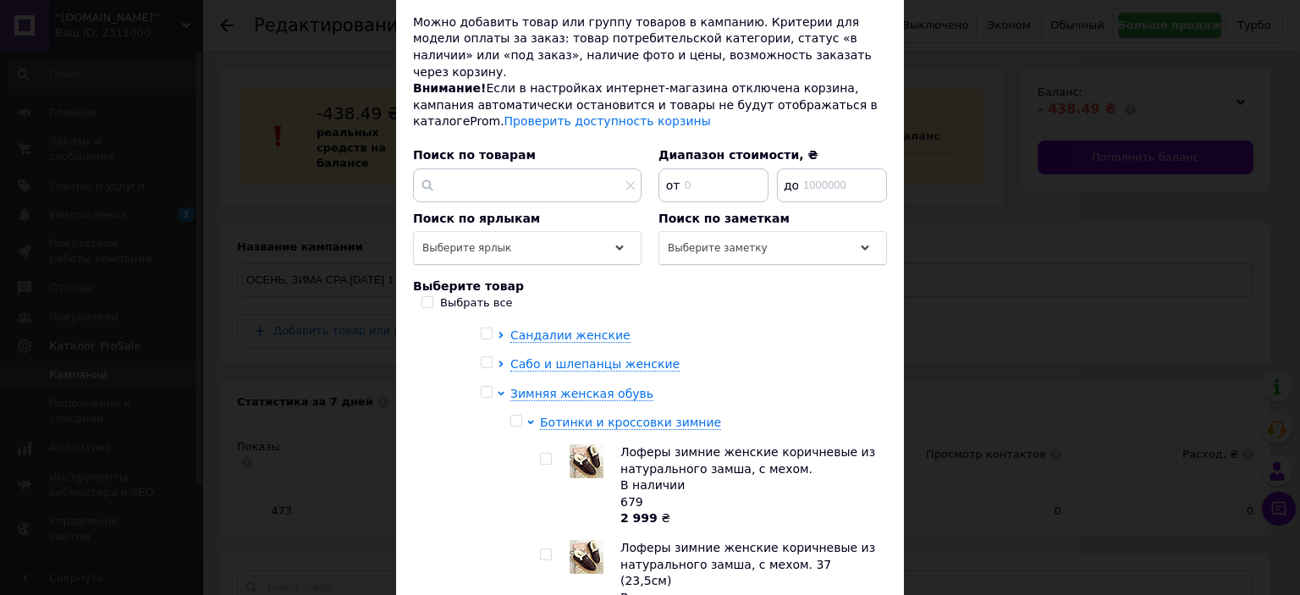
click at [540, 454] on input "checkbox" at bounding box center [545, 459] width 11 height 11
checkbox input "true"
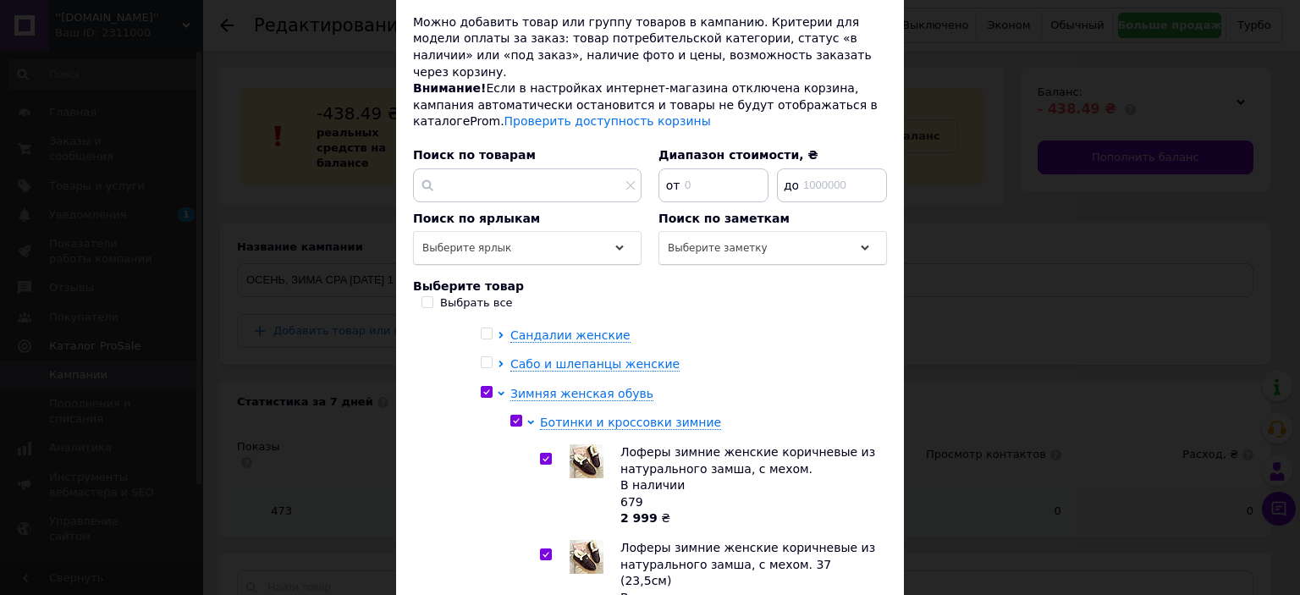
checkbox input "true"
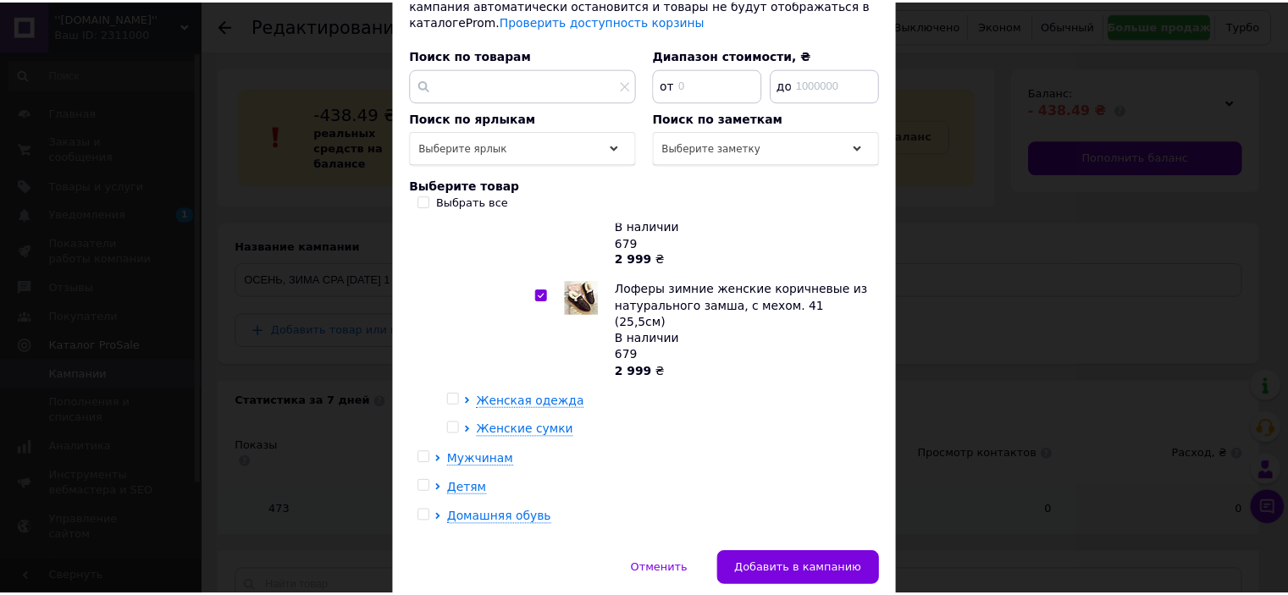
scroll to position [273, 0]
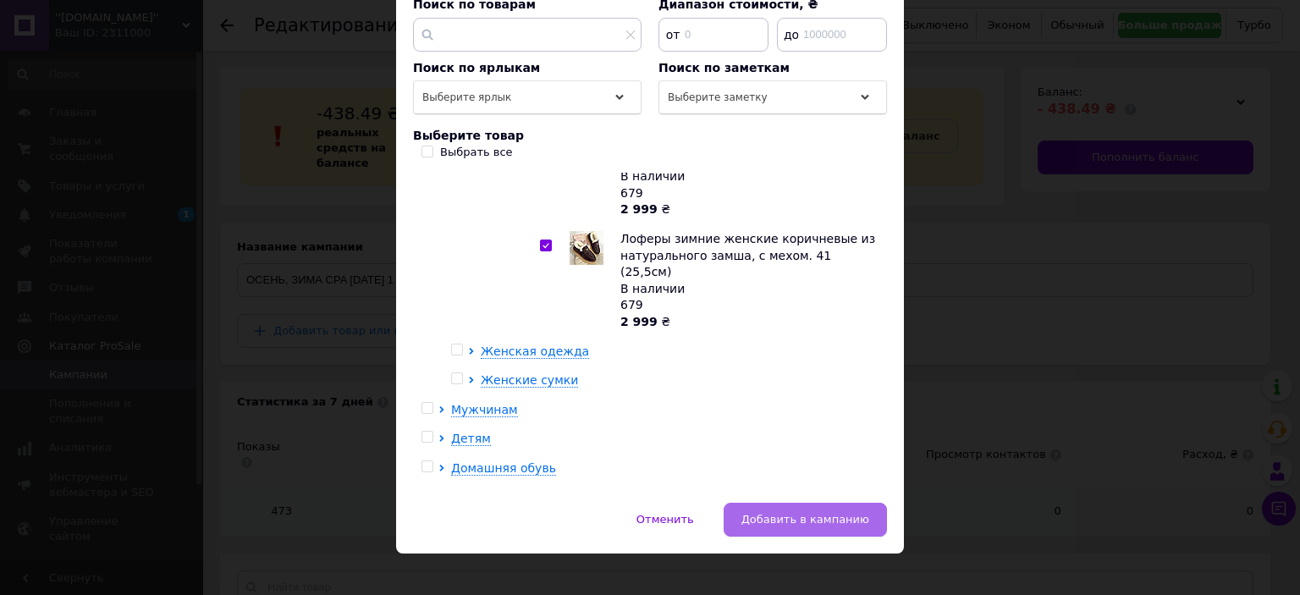
click at [835, 513] on span "Добавить в кампанию" at bounding box center [806, 519] width 128 height 13
